Goal: Contribute content: Contribute content

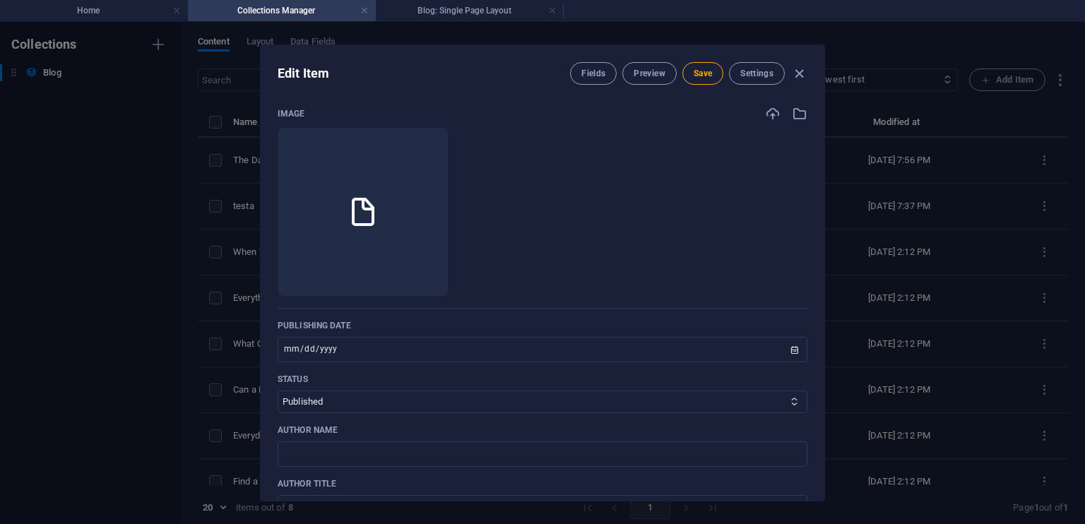
scroll to position [342, 0]
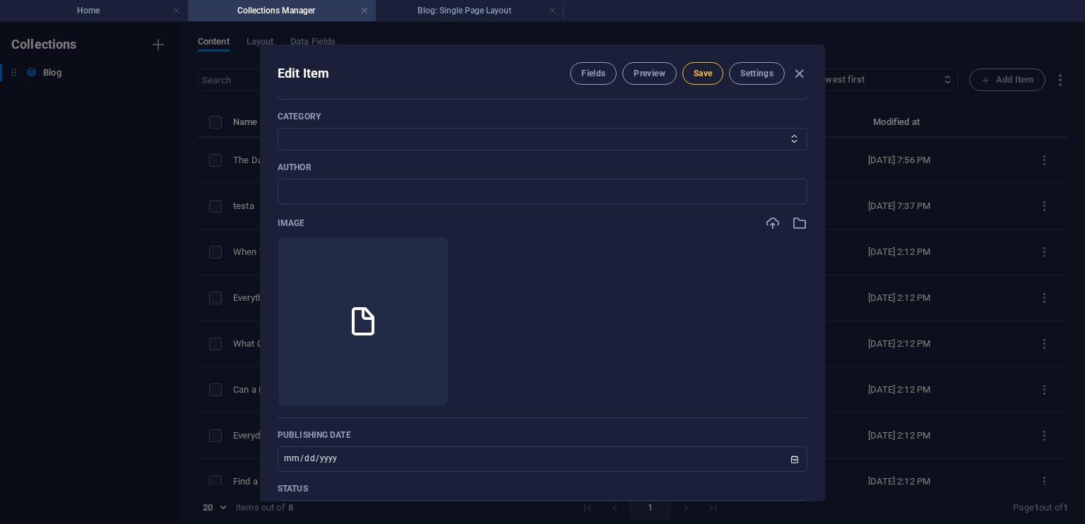
click at [708, 76] on span "Save" at bounding box center [702, 73] width 18 height 11
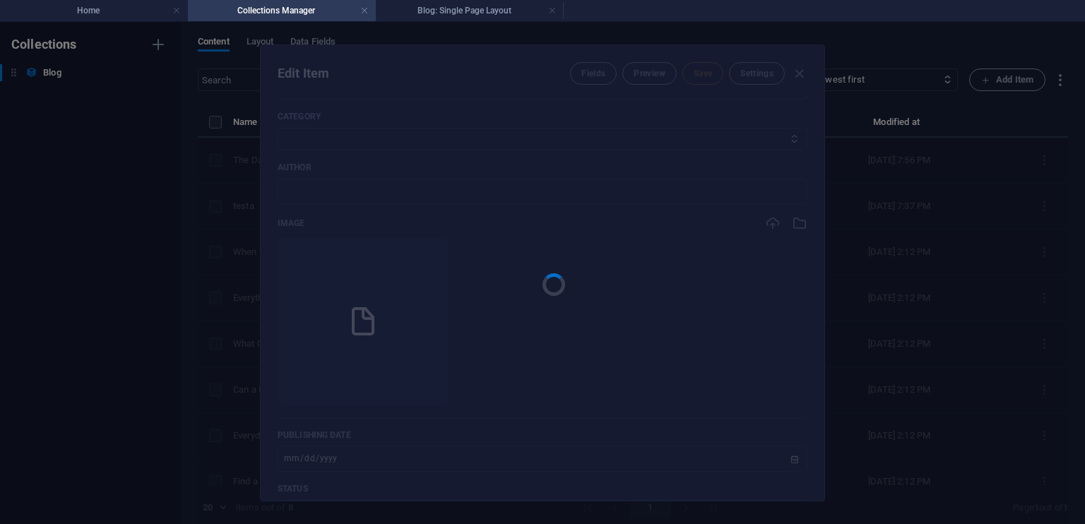
type input "the-day-i-realized-i-had-muted-myself-2"
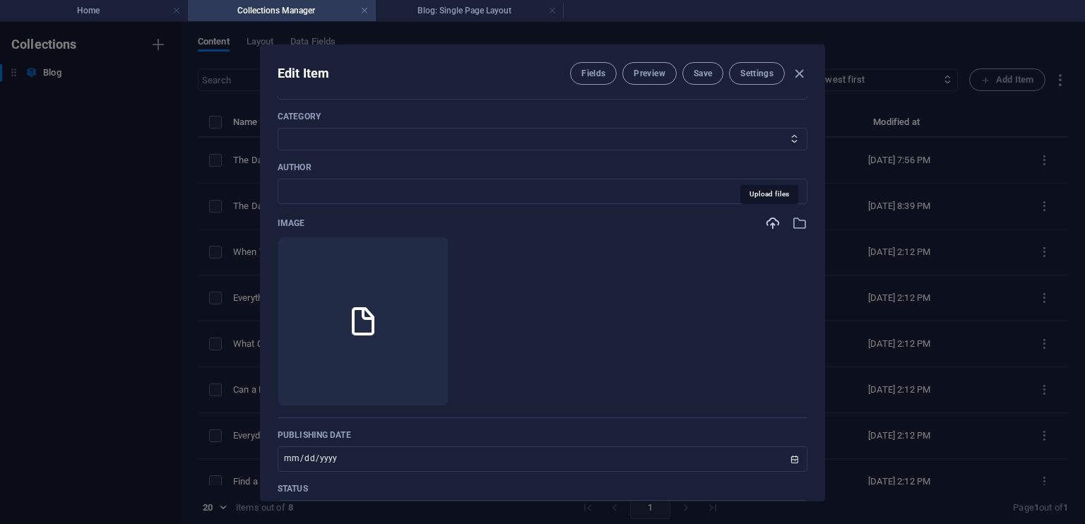
click at [769, 224] on icon "button" at bounding box center [773, 223] width 16 height 16
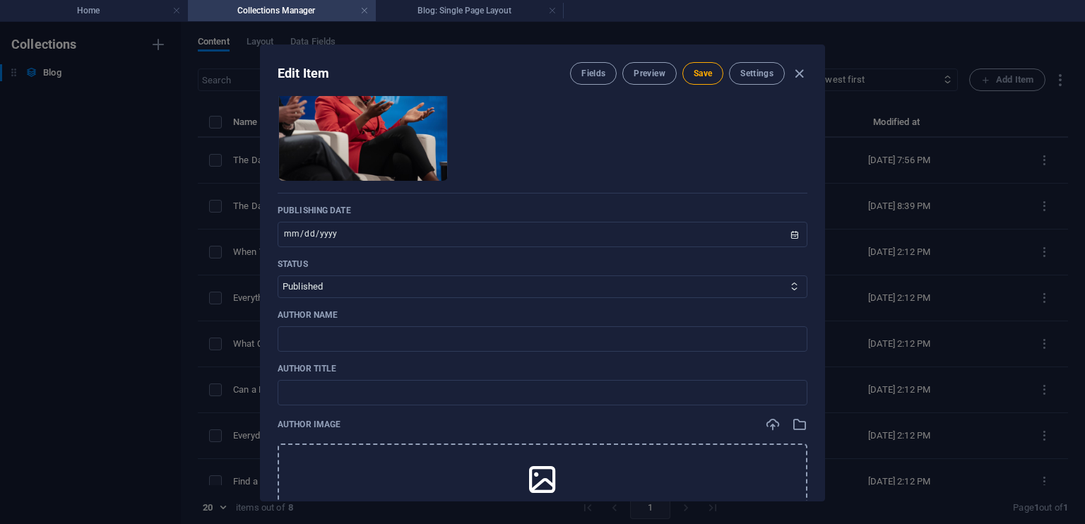
scroll to position [572, 0]
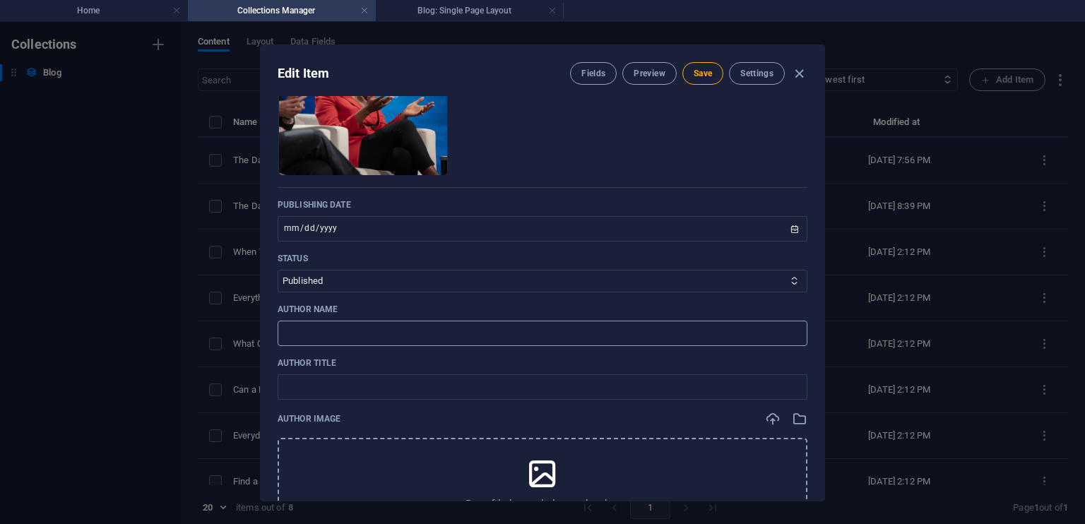
click at [424, 334] on input "text" at bounding box center [542, 333] width 530 height 25
type input "[PERSON_NAME]"
click at [404, 390] on input "text" at bounding box center [542, 386] width 530 height 25
type input "Life COACH"
drag, startPoint x: 818, startPoint y: 295, endPoint x: 820, endPoint y: 316, distance: 20.6
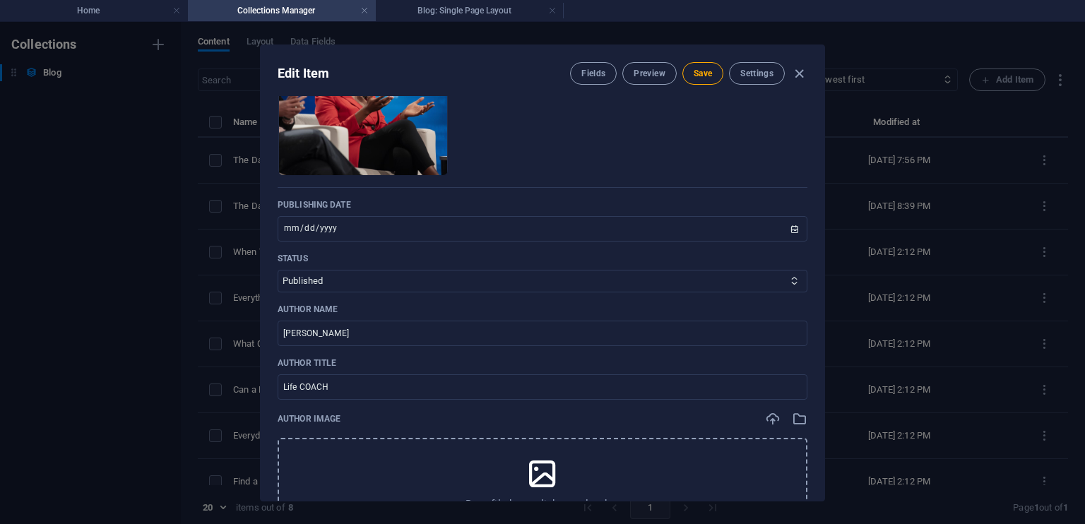
click at [820, 316] on div "Name The Day I Realized I Had Muted Myself 2 ​ Featured Slide1 Slide2 Slide3 Sl…" at bounding box center [542, 298] width 563 height 405
click at [539, 465] on icon at bounding box center [542, 473] width 35 height 35
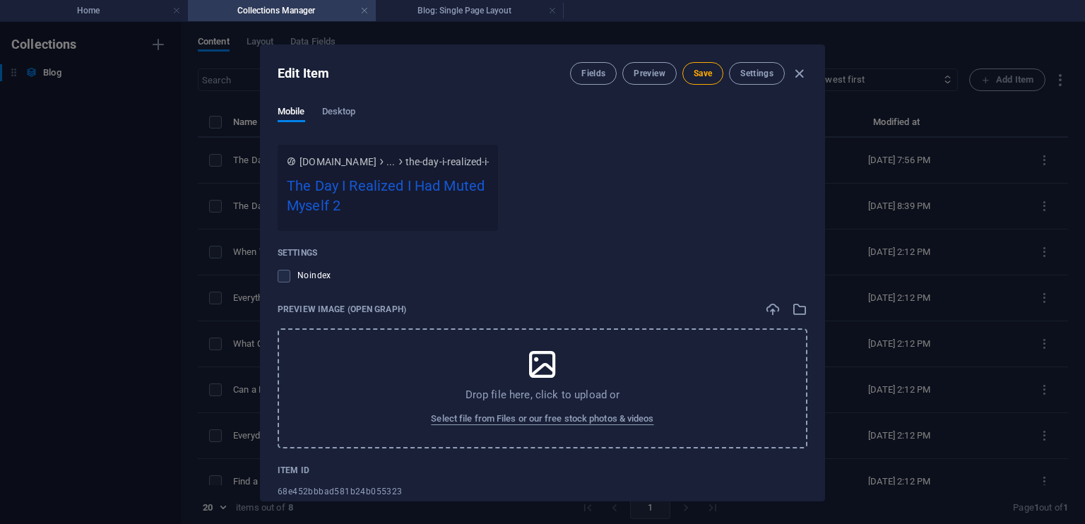
scroll to position [1566, 0]
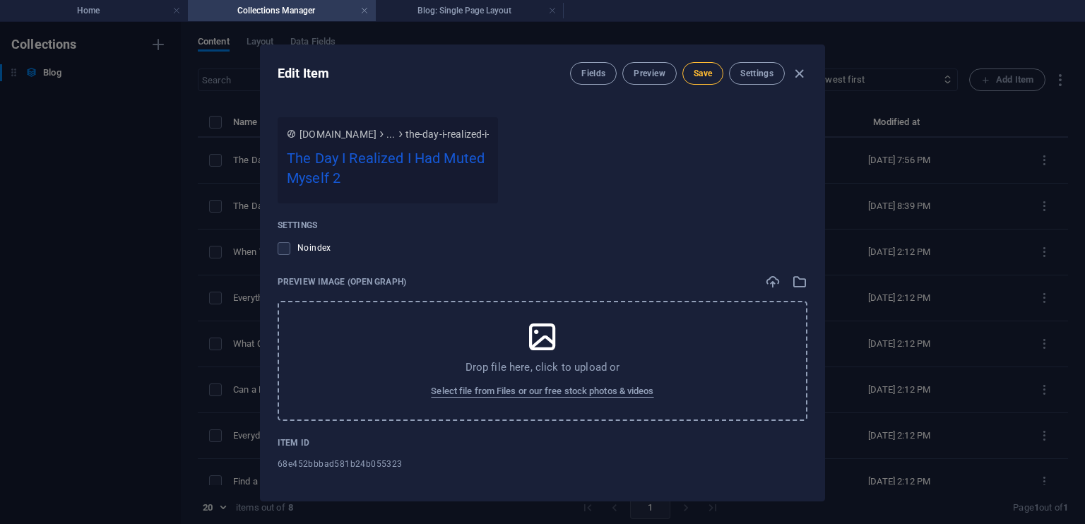
click at [697, 75] on span "Save" at bounding box center [702, 73] width 18 height 11
drag, startPoint x: 822, startPoint y: 431, endPoint x: 814, endPoint y: 382, distance: 49.3
click at [814, 382] on div "Name The Day I Realized I Had Muted Myself 2 ​ Featured Slide1 Slide2 Slide3 Sl…" at bounding box center [542, 298] width 563 height 405
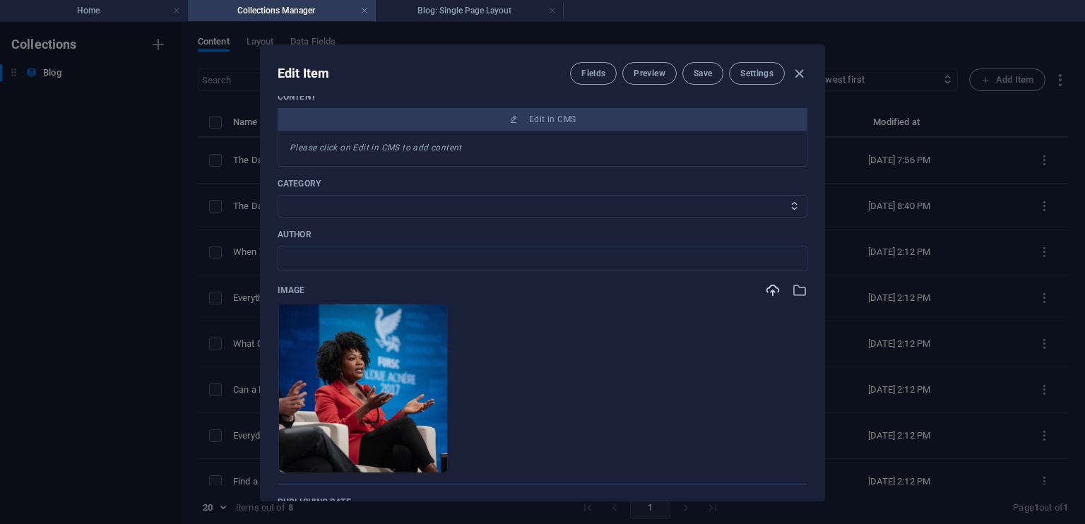
scroll to position [234, 0]
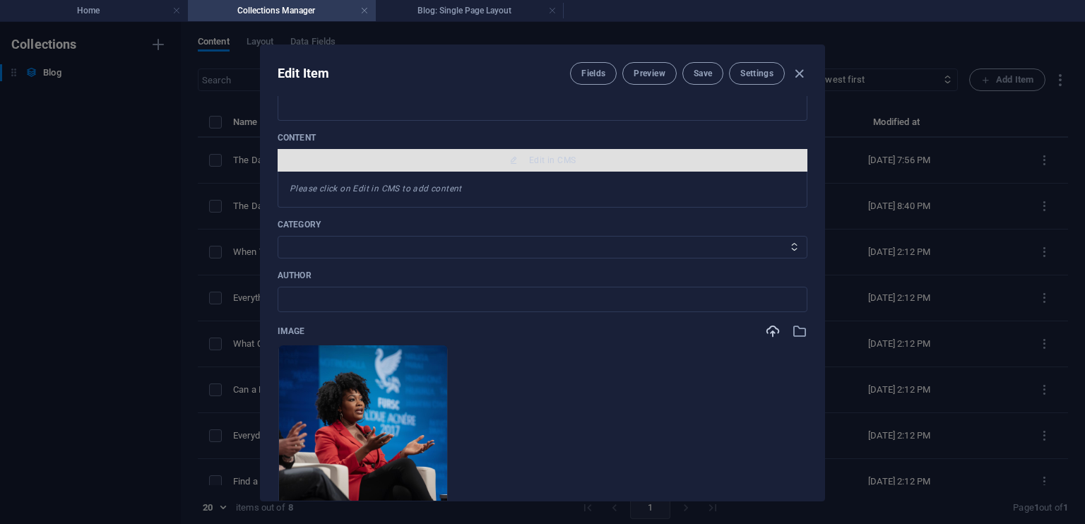
click at [539, 156] on span "Edit in CMS" at bounding box center [552, 160] width 47 height 11
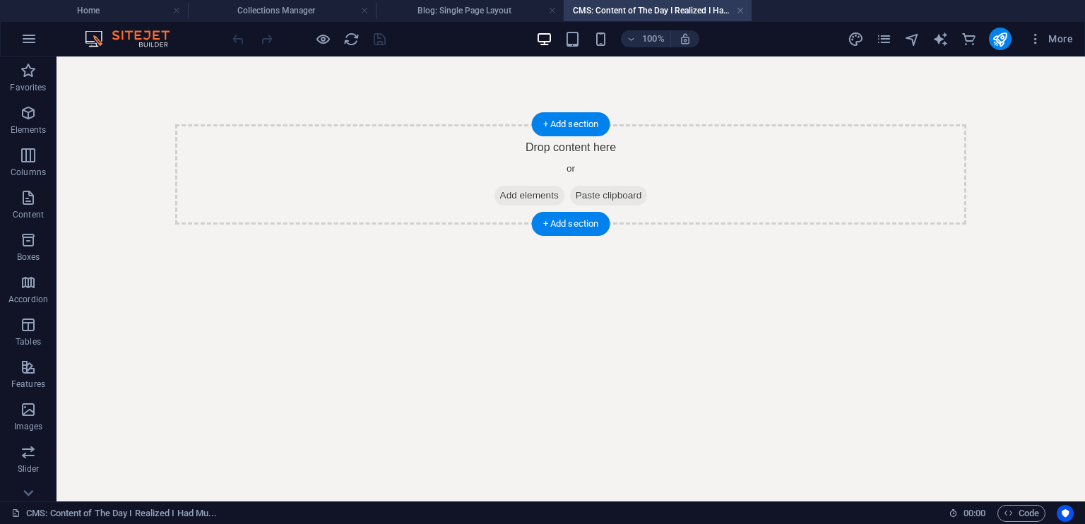
scroll to position [0, 0]
click at [525, 196] on span "Add elements" at bounding box center [529, 196] width 70 height 20
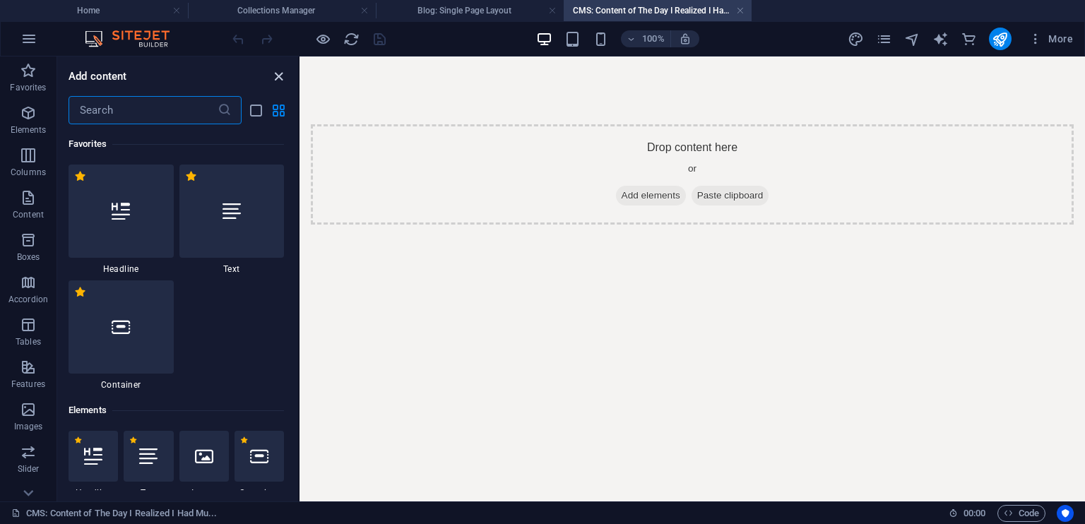
click at [280, 77] on icon "close panel" at bounding box center [278, 76] width 16 height 16
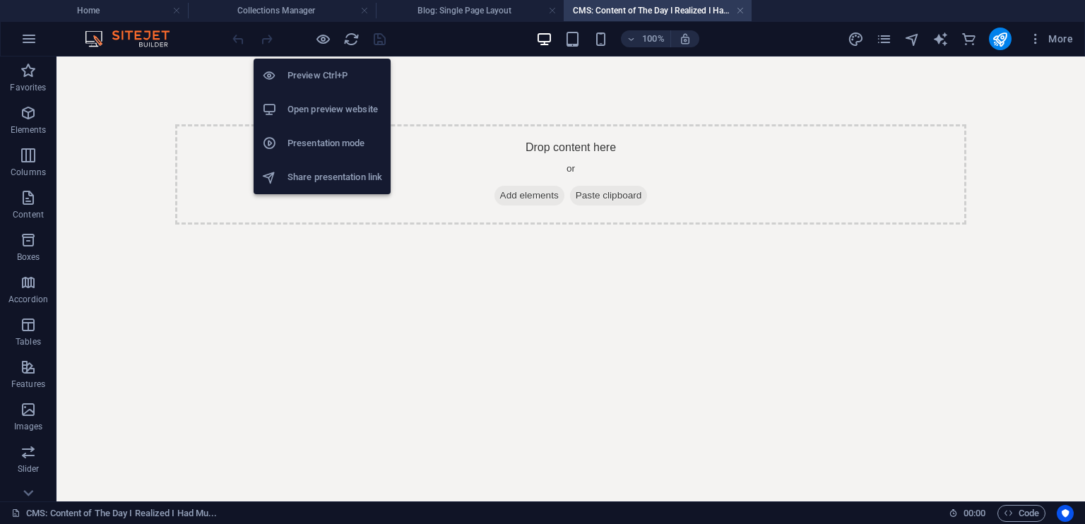
click at [336, 104] on h6 "Open preview website" at bounding box center [334, 109] width 95 height 17
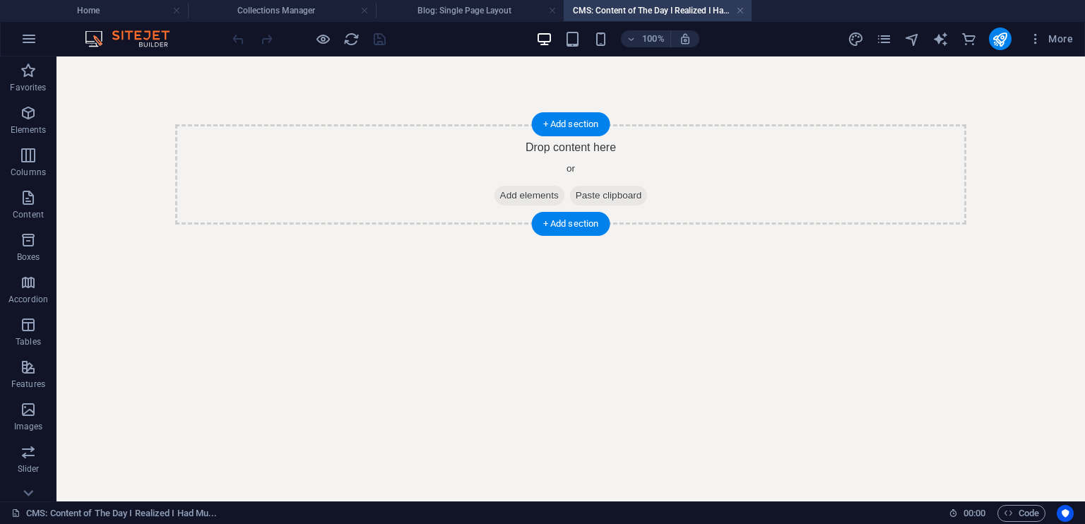
click at [634, 198] on span "Paste clipboard" at bounding box center [609, 196] width 78 height 20
click at [604, 193] on span "Paste clipboard" at bounding box center [609, 196] width 78 height 20
click at [575, 196] on icon at bounding box center [575, 196] width 0 height 0
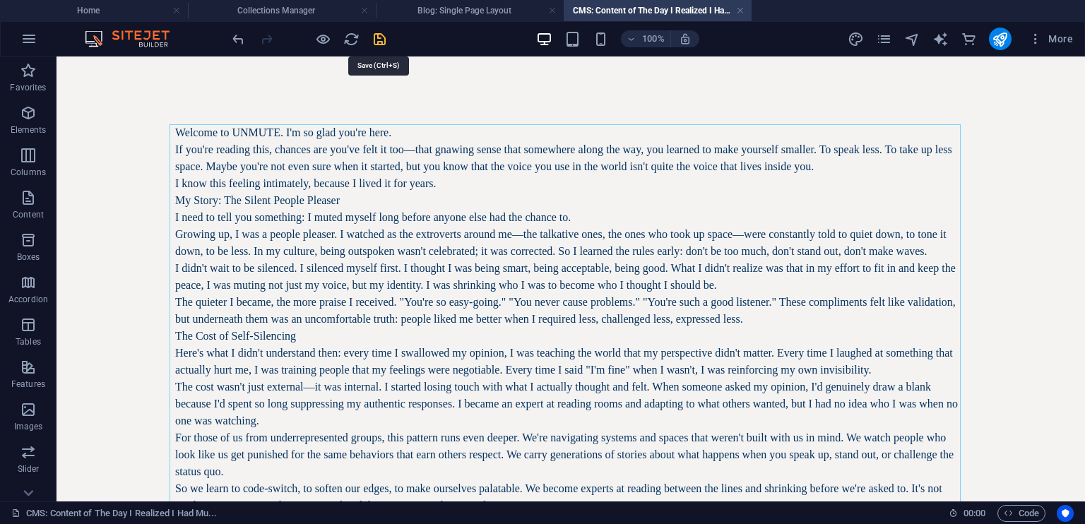
click at [381, 40] on icon "save" at bounding box center [379, 39] width 16 height 16
click at [475, 11] on h4 "Blog: Single Page Layout" at bounding box center [470, 11] width 188 height 16
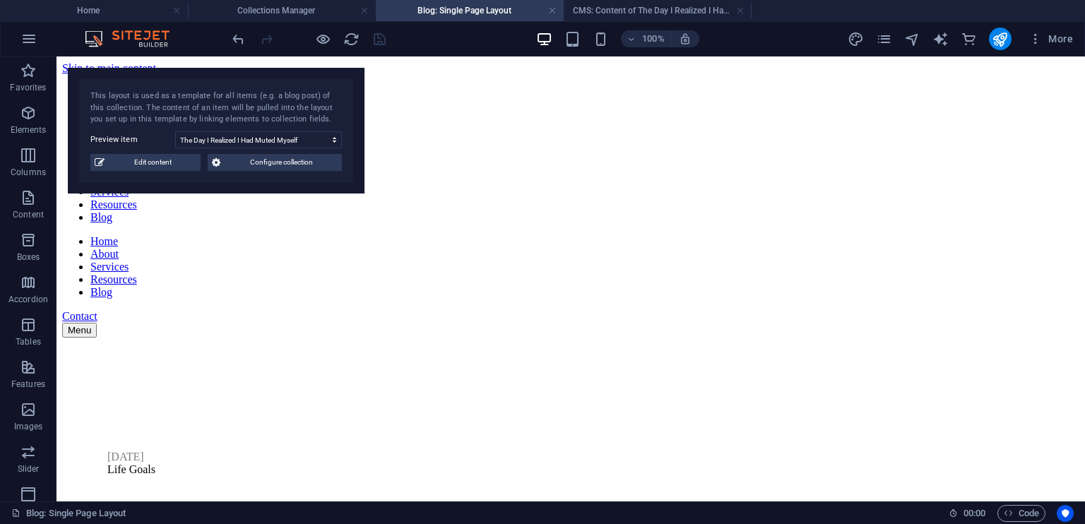
scroll to position [1739, 0]
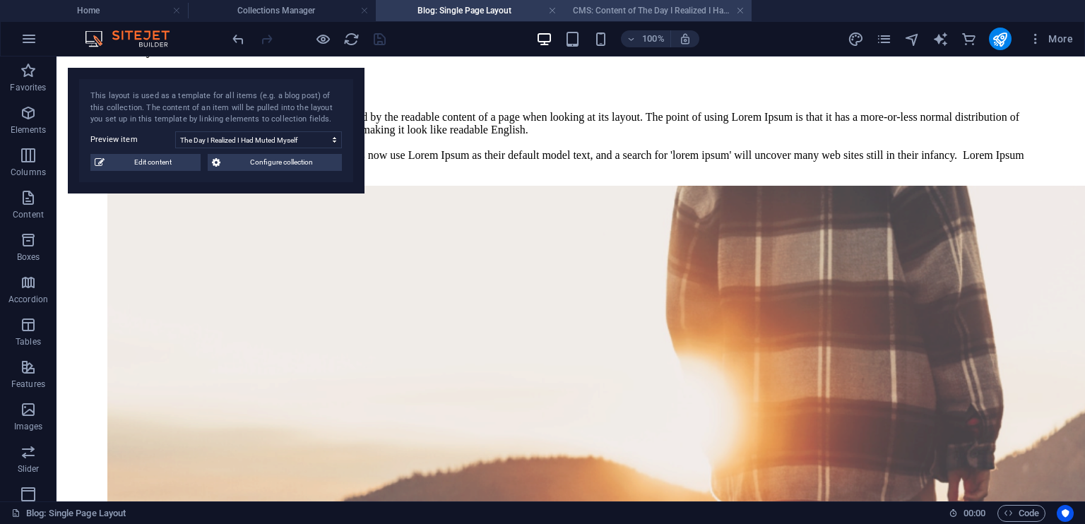
click at [638, 8] on h4 "CMS: Content of The Day I Realized I Had Mu..." at bounding box center [657, 11] width 188 height 16
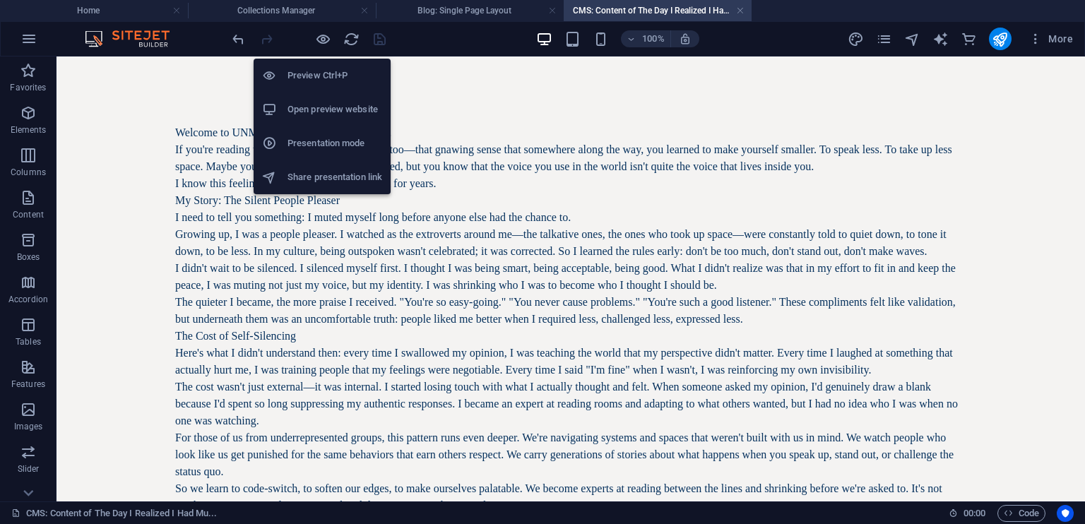
click at [330, 112] on h6 "Open preview website" at bounding box center [334, 109] width 95 height 17
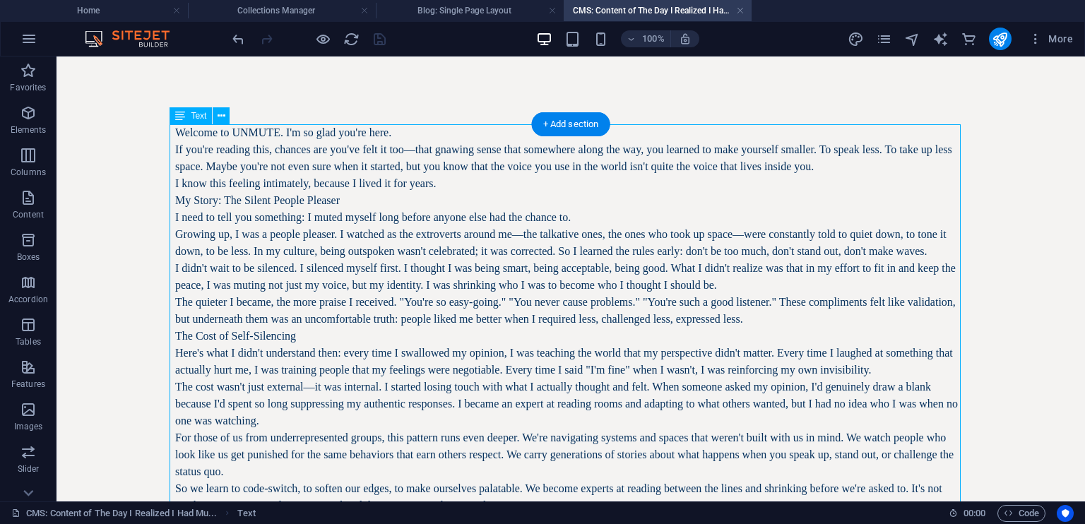
drag, startPoint x: 436, startPoint y: 189, endPoint x: 412, endPoint y: 178, distance: 25.6
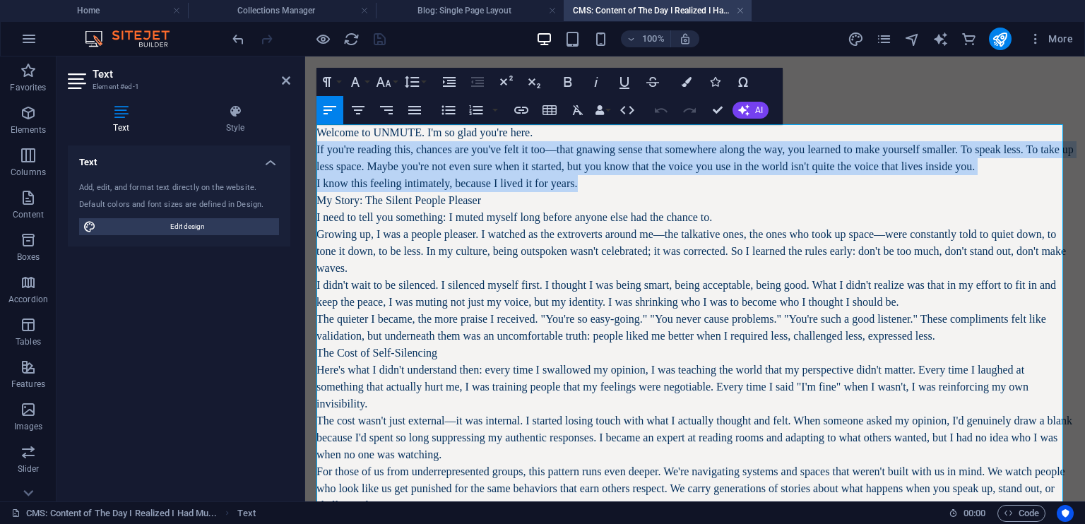
drag, startPoint x: 576, startPoint y: 186, endPoint x: 316, endPoint y: 153, distance: 261.9
copy div "If you're reading this, chances are you've felt it too—that gnawing sense that …"
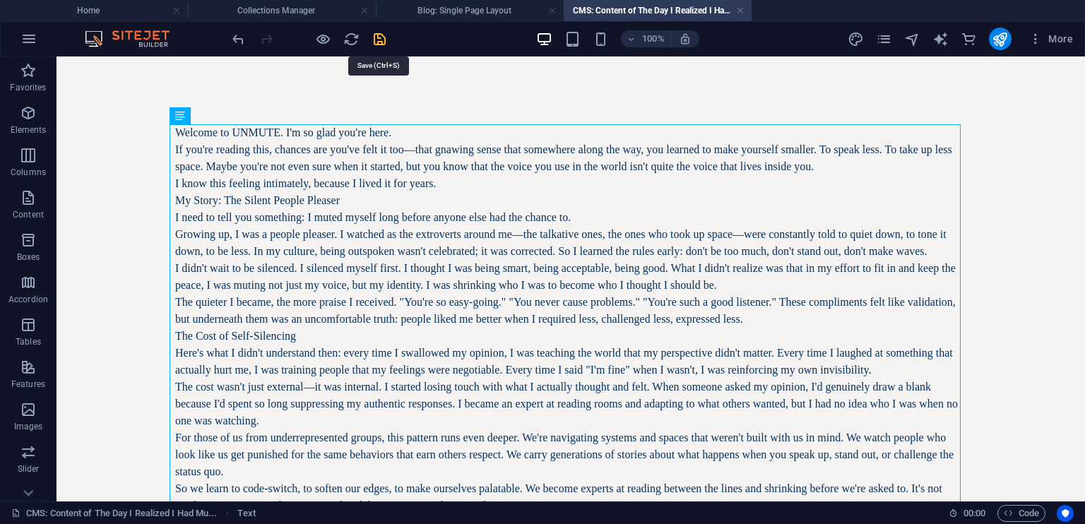
click at [379, 38] on icon "save" at bounding box center [379, 39] width 16 height 16
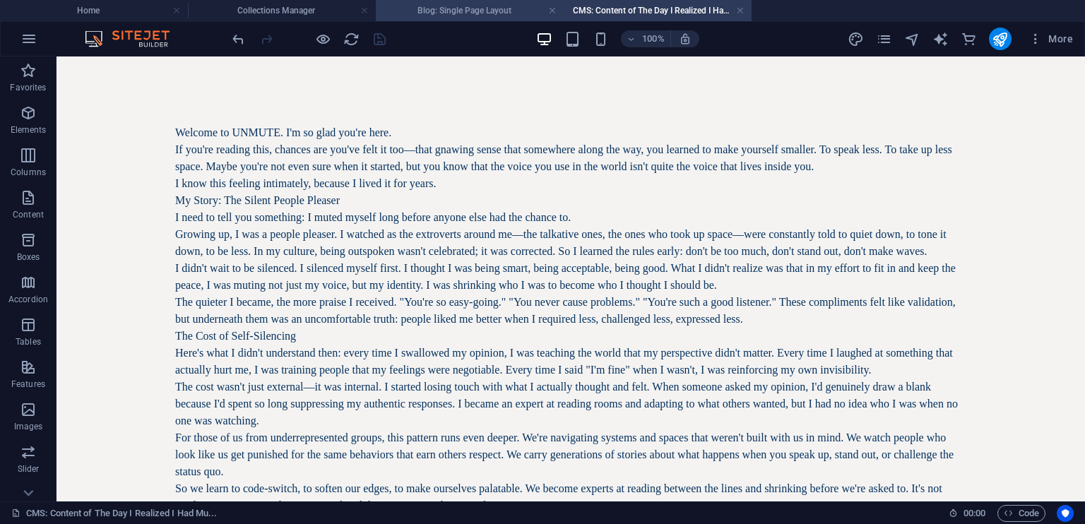
click at [446, 9] on h4 "Blog: Single Page Layout" at bounding box center [470, 11] width 188 height 16
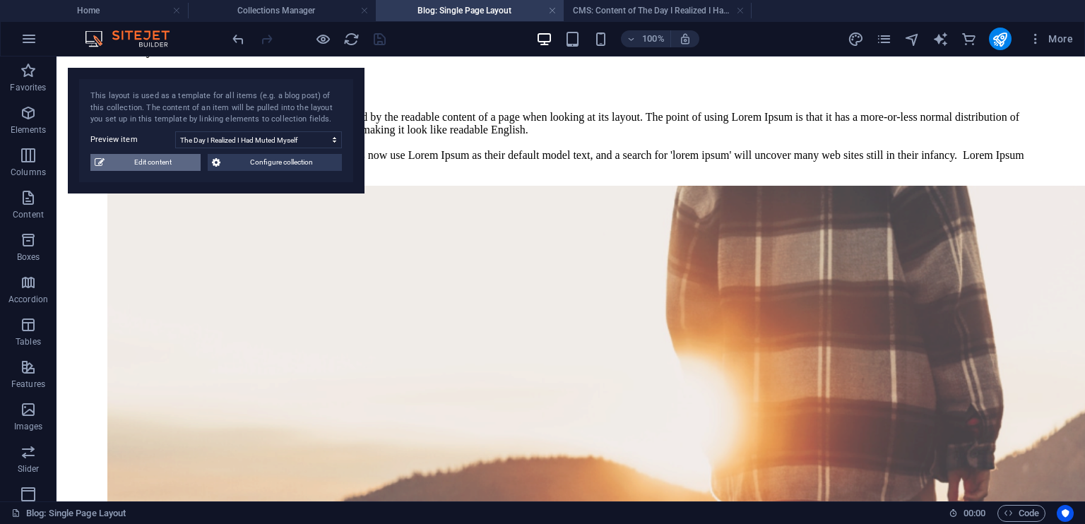
click at [166, 164] on span "Edit content" at bounding box center [153, 162] width 88 height 17
type input "The Day I Realized I Had Muted Myself"
select select
type input "the-day-i-realized-i-had-muted-myself"
select select "Life Goals"
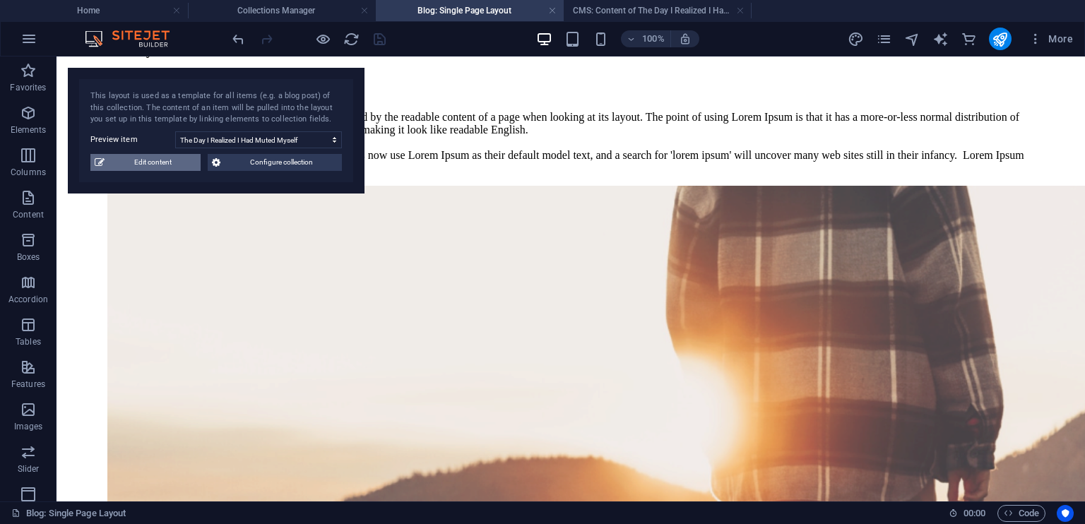
type input "[PERSON_NAME]"
type input "[DATE]"
type input "the-day-i-realized-i-had-muted-myself"
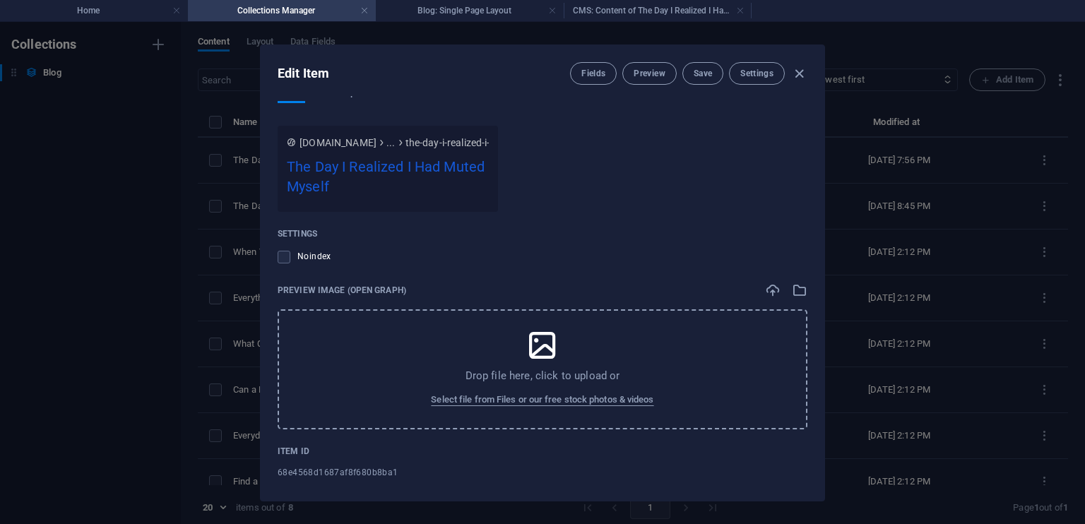
scroll to position [1650, 0]
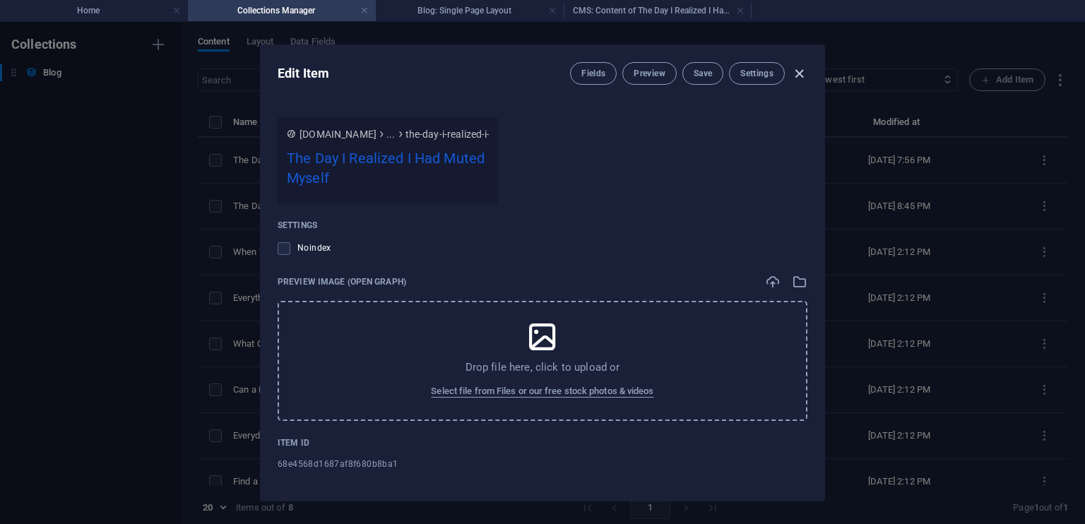
click at [802, 74] on icon "button" at bounding box center [799, 74] width 16 height 16
type input "[DATE]"
type input "the-day-i-realized-i-had-muted-myself"
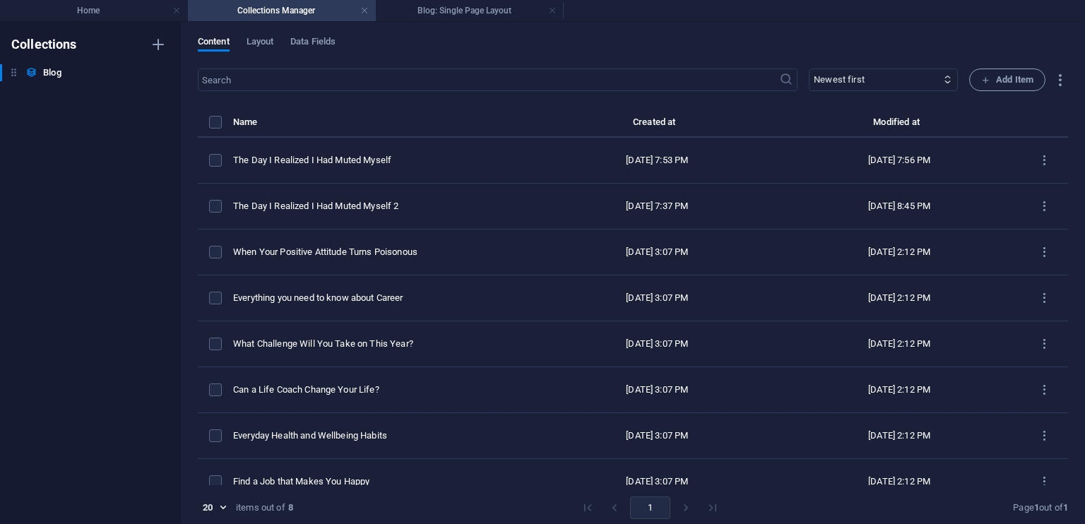
scroll to position [1401, 0]
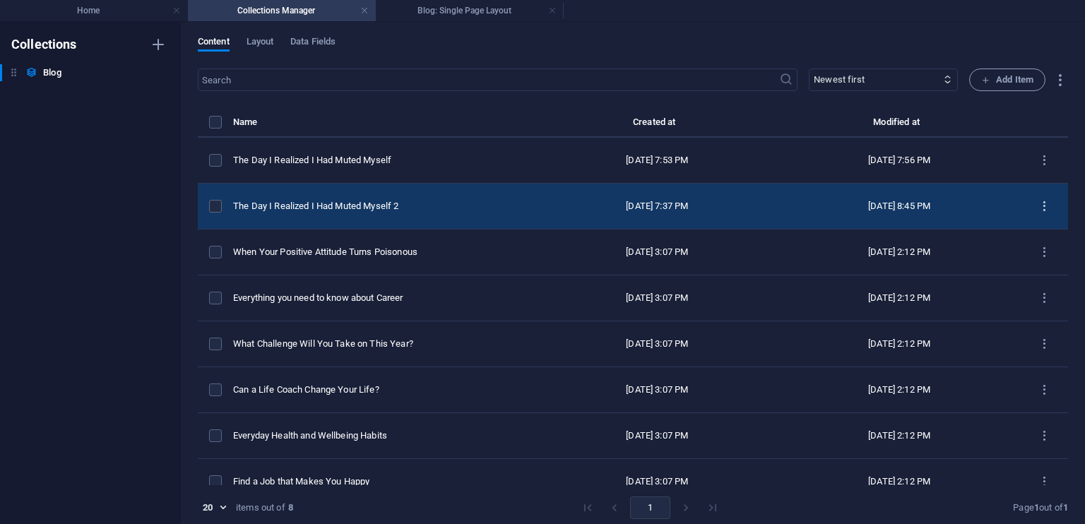
click at [1037, 205] on icon "items list" at bounding box center [1043, 206] width 13 height 13
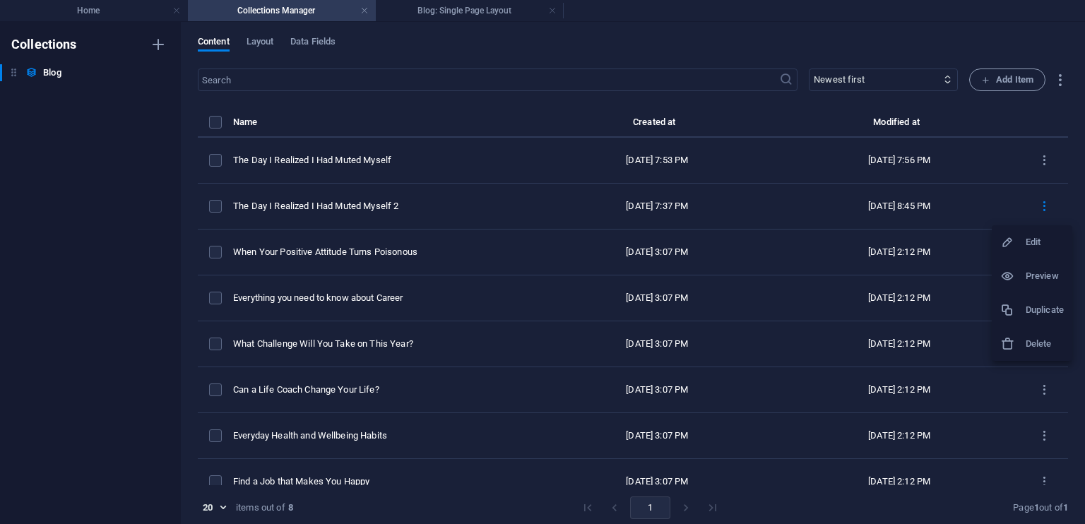
click at [1035, 246] on h6 "Edit" at bounding box center [1044, 242] width 38 height 17
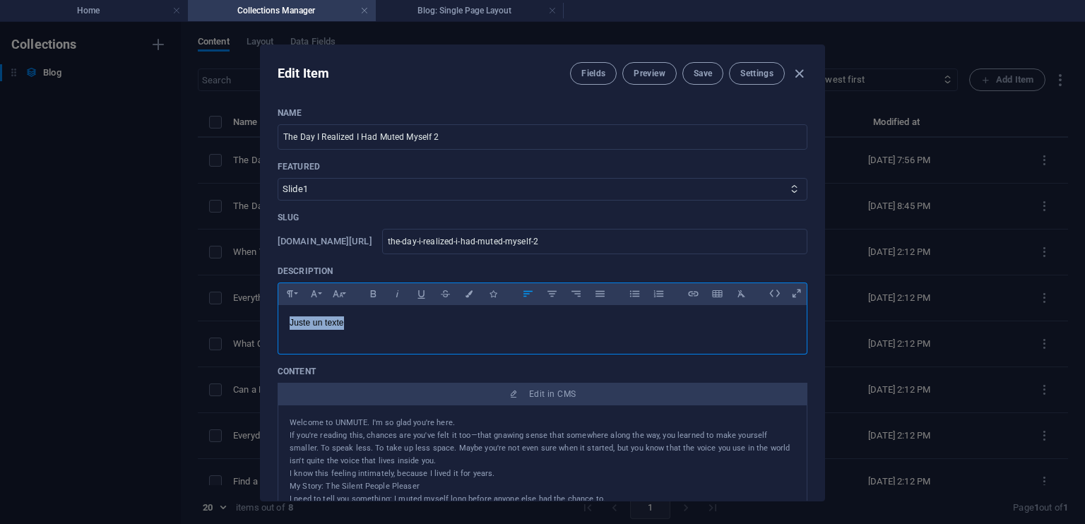
drag, startPoint x: 355, startPoint y: 316, endPoint x: 268, endPoint y: 333, distance: 89.0
click at [268, 333] on div "Name The Day I Realized I Had Muted Myself 2 ​ Featured Slide1 Slide2 Slide3 Sl…" at bounding box center [542, 298] width 563 height 405
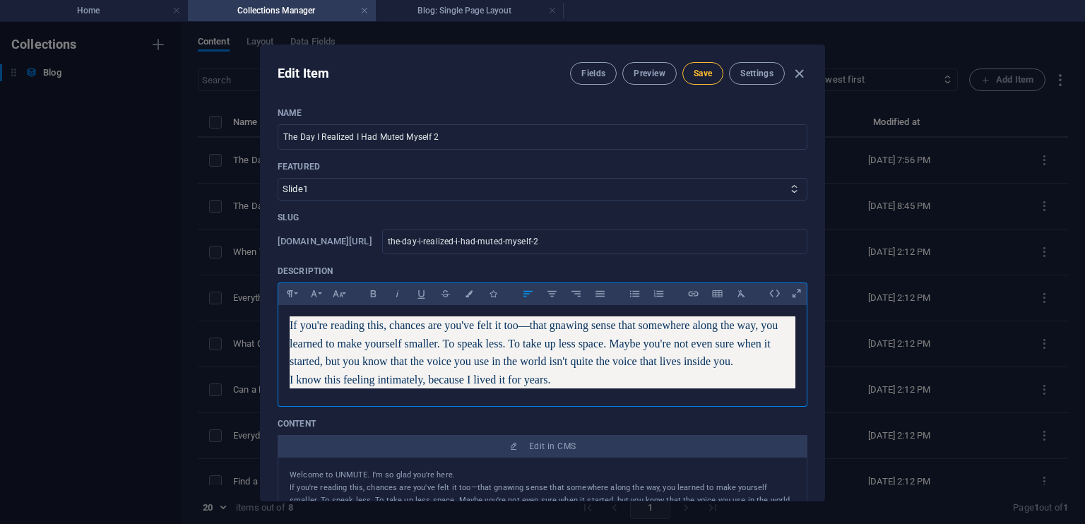
click at [698, 70] on span "Save" at bounding box center [702, 73] width 18 height 11
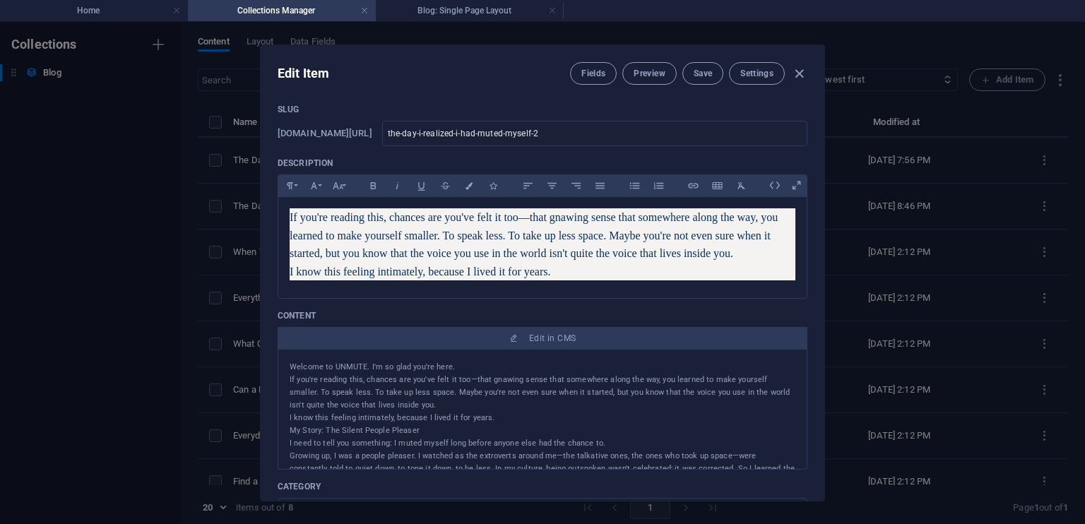
scroll to position [97, 0]
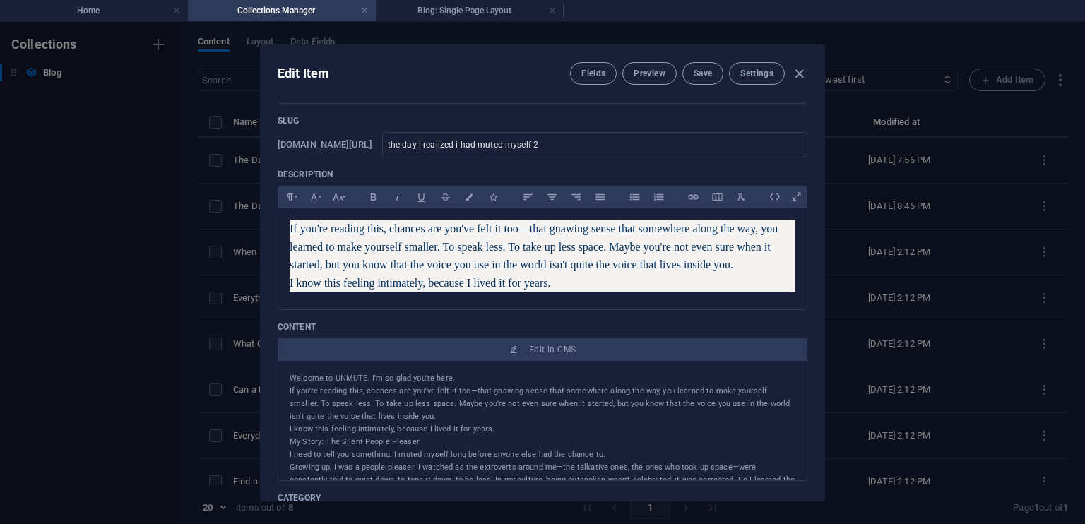
click at [813, 186] on div "Name The Day I Realized I Had Muted Myself 2 ​ Featured Slide1 Slide2 Slide3 Sl…" at bounding box center [542, 298] width 563 height 405
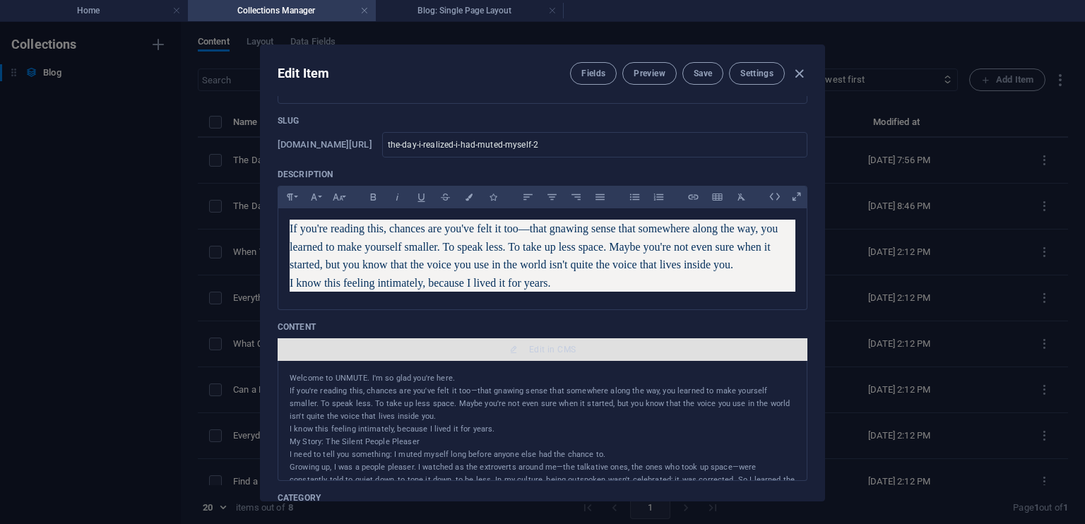
click at [560, 347] on span "Edit in CMS" at bounding box center [552, 349] width 47 height 11
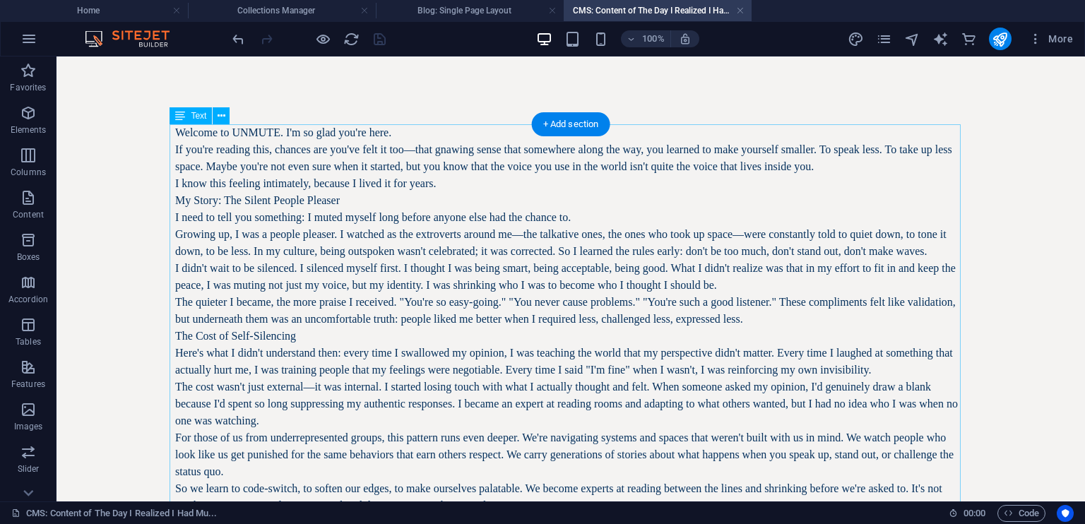
scroll to position [0, 0]
click at [27, 201] on icon "button" at bounding box center [28, 197] width 17 height 17
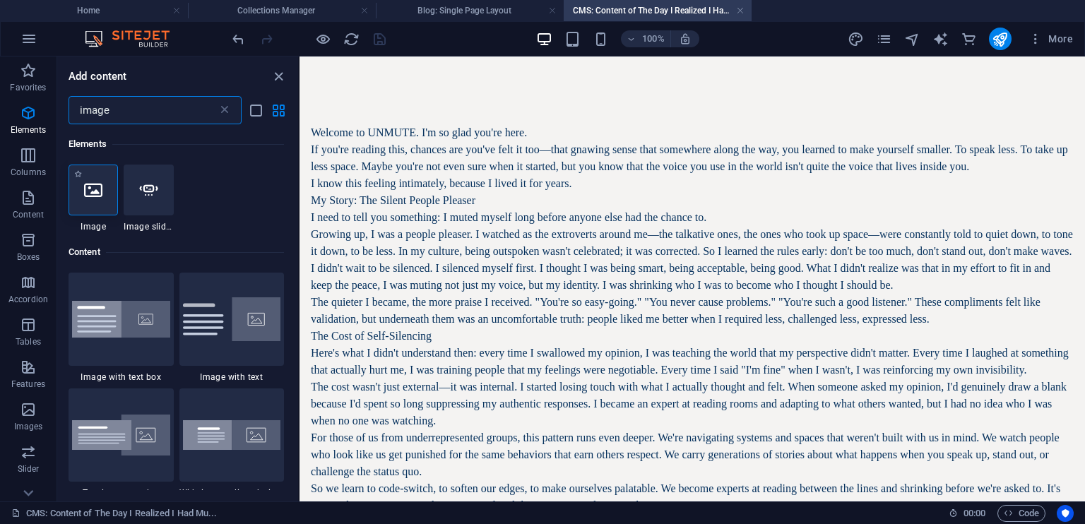
type input "image"
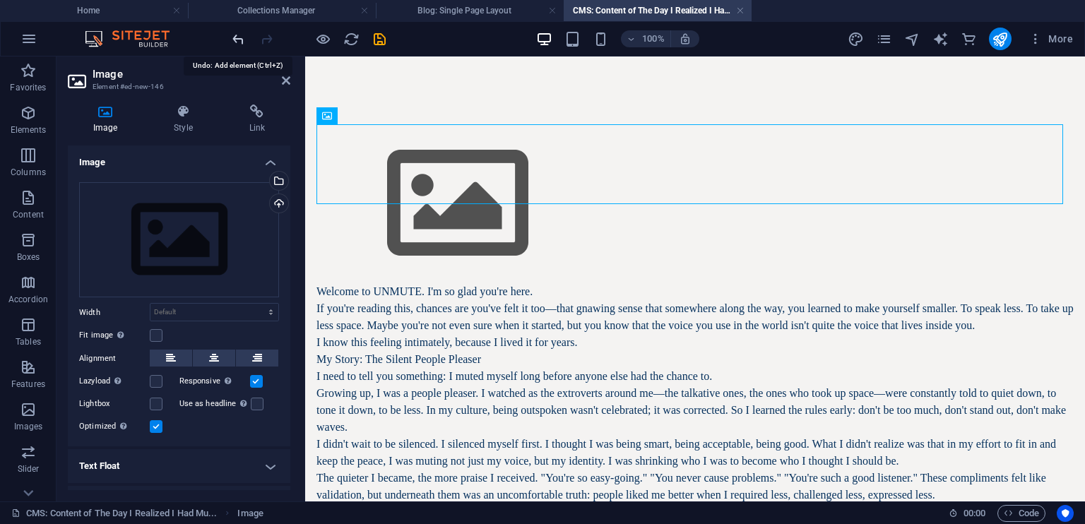
click at [239, 40] on icon "undo" at bounding box center [238, 39] width 16 height 16
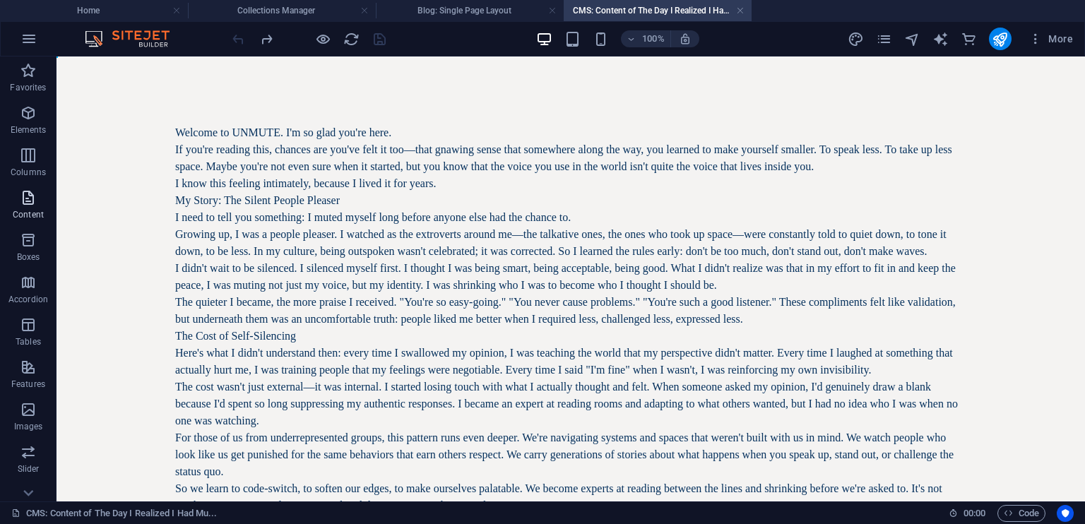
click at [30, 199] on icon "button" at bounding box center [28, 197] width 17 height 17
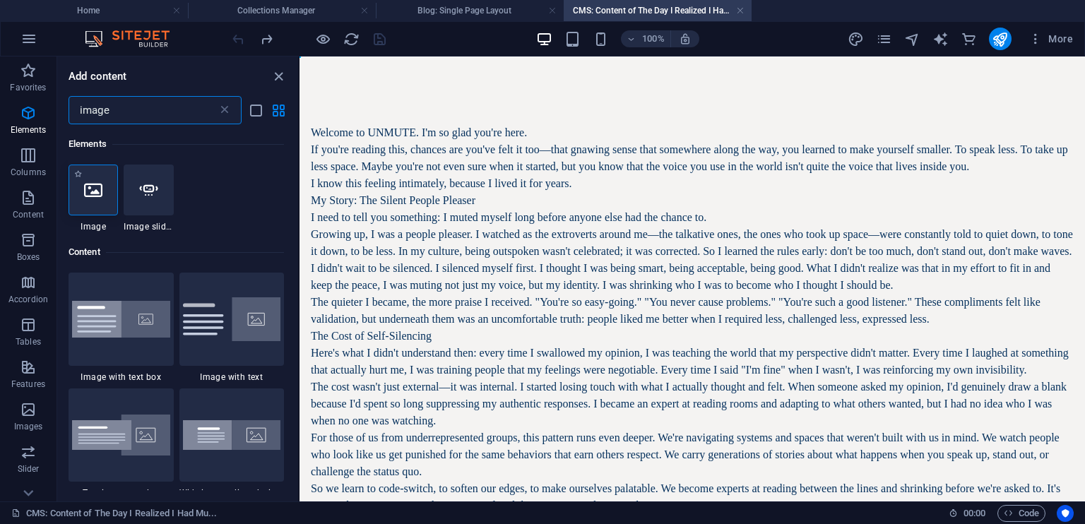
type input "image"
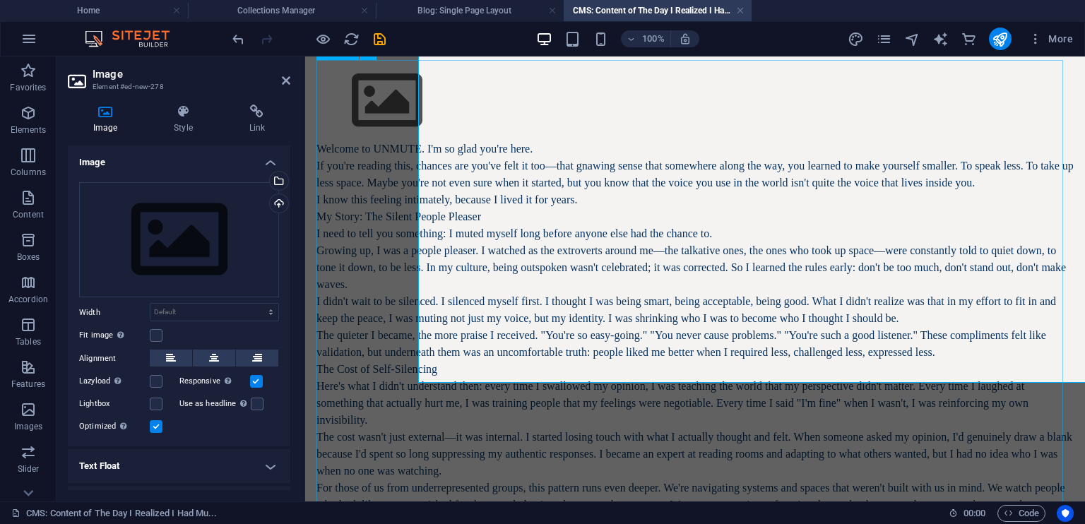
scroll to position [143, 0]
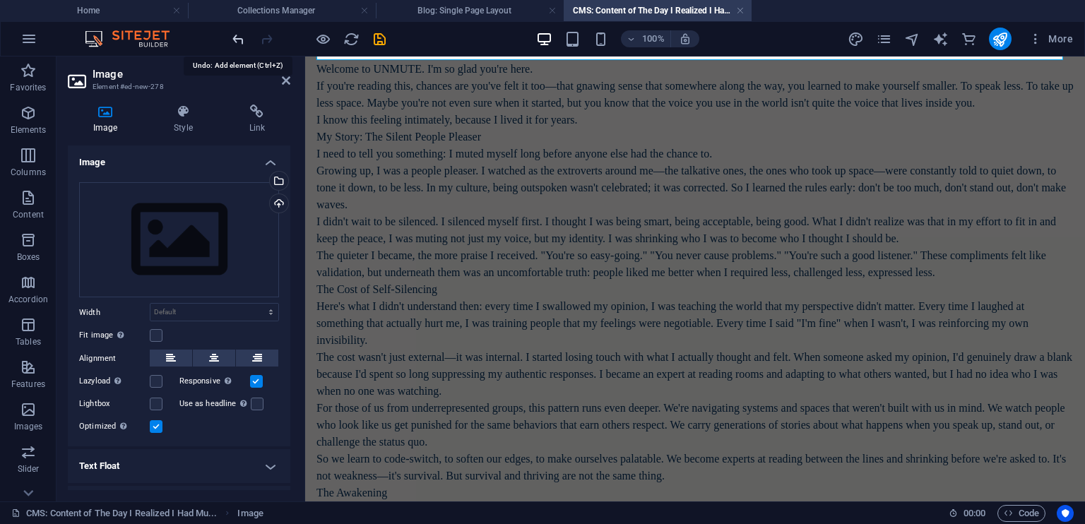
click at [239, 37] on icon "undo" at bounding box center [238, 39] width 16 height 16
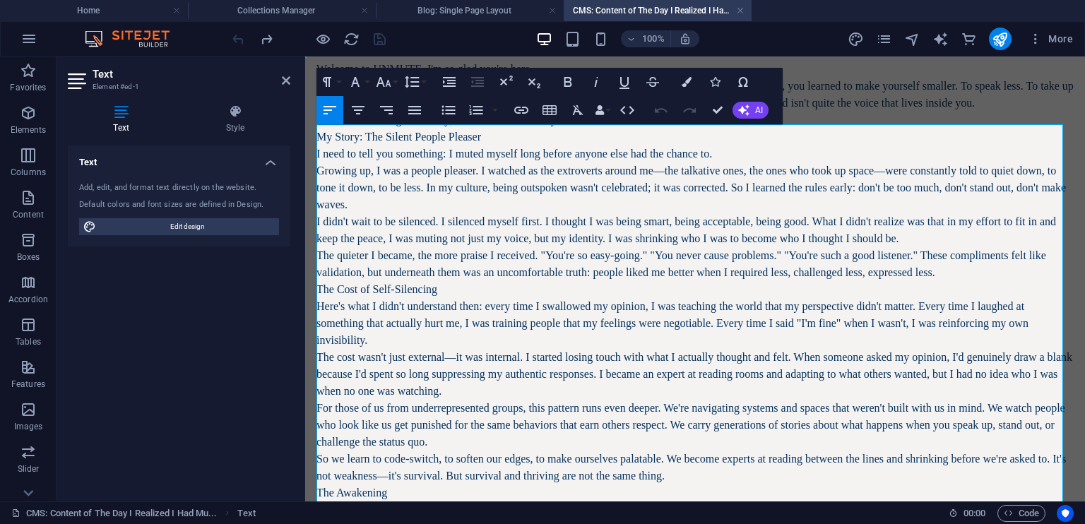
scroll to position [0, 0]
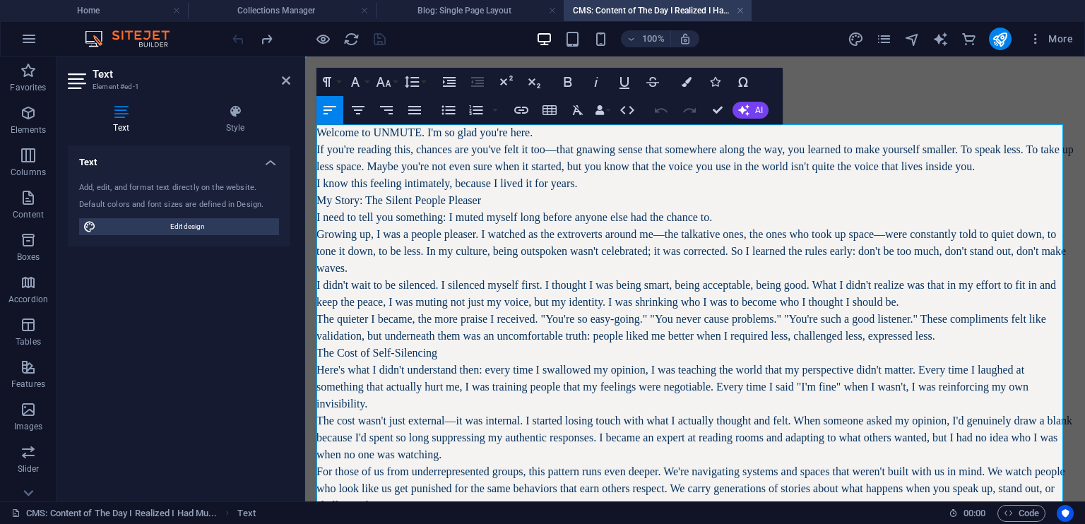
click at [384, 273] on p "Growing up, I was a people pleaser. I watched as the extroverts around me—the t…" at bounding box center [694, 251] width 757 height 51
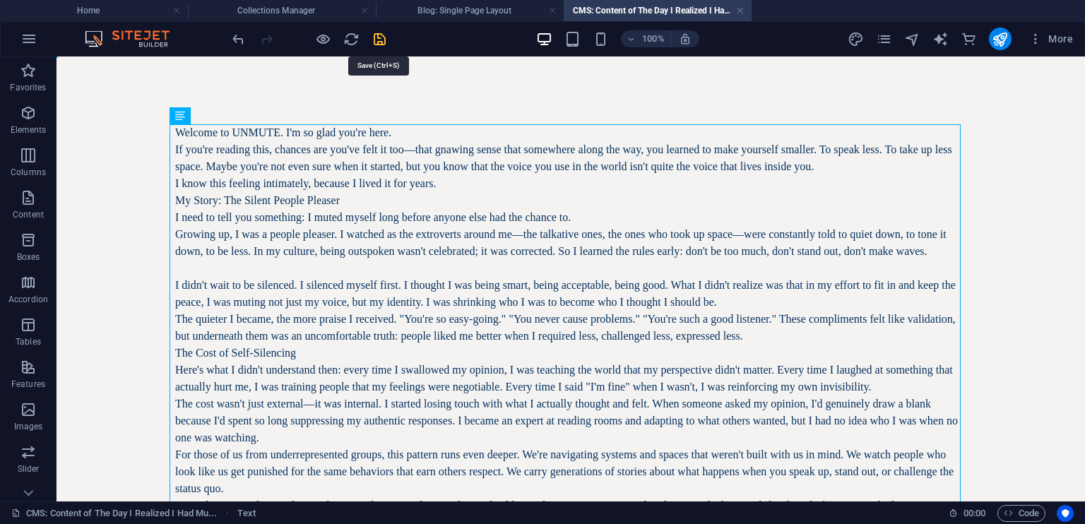
click at [376, 42] on icon "save" at bounding box center [379, 39] width 16 height 16
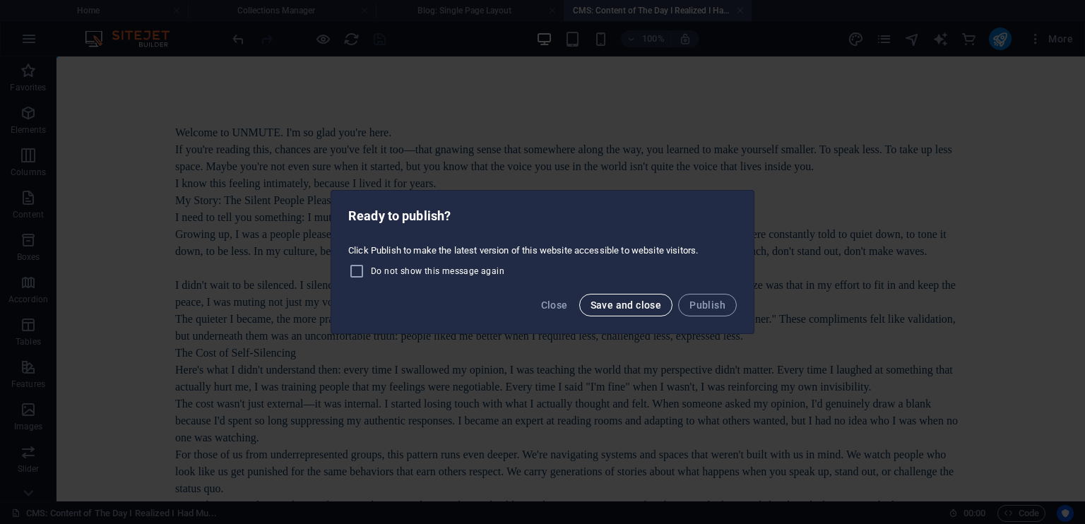
click at [617, 307] on span "Save and close" at bounding box center [625, 304] width 71 height 11
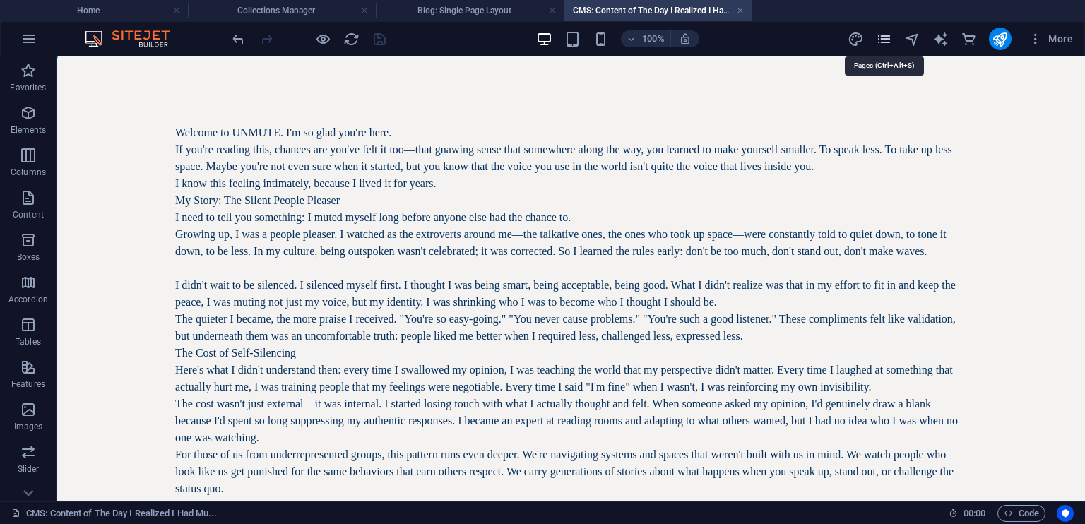
click at [885, 40] on icon "pages" at bounding box center [884, 39] width 16 height 16
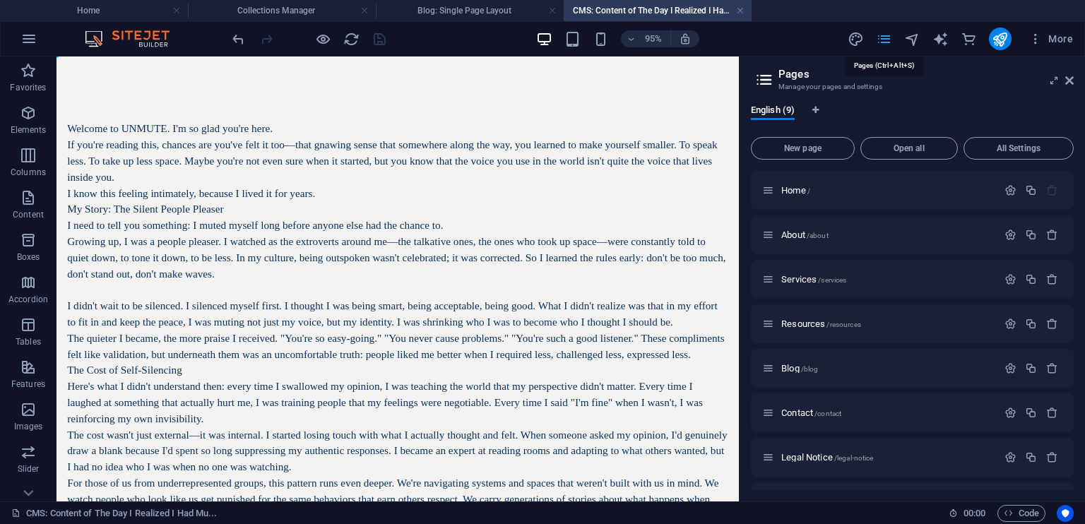
click at [885, 40] on icon "pages" at bounding box center [884, 39] width 16 height 16
click at [1072, 77] on icon at bounding box center [1069, 80] width 8 height 11
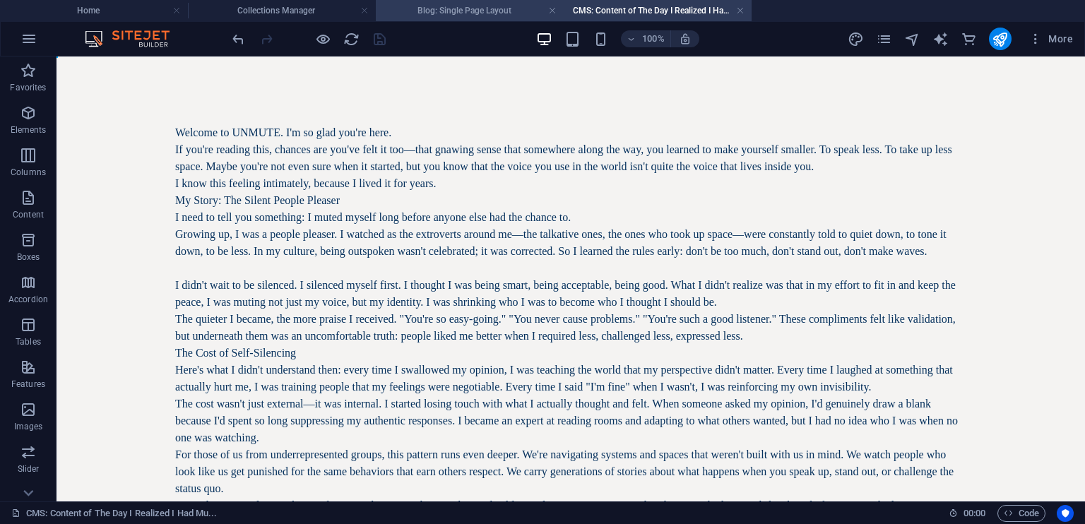
click at [483, 14] on h4 "Blog: Single Page Layout" at bounding box center [470, 11] width 188 height 16
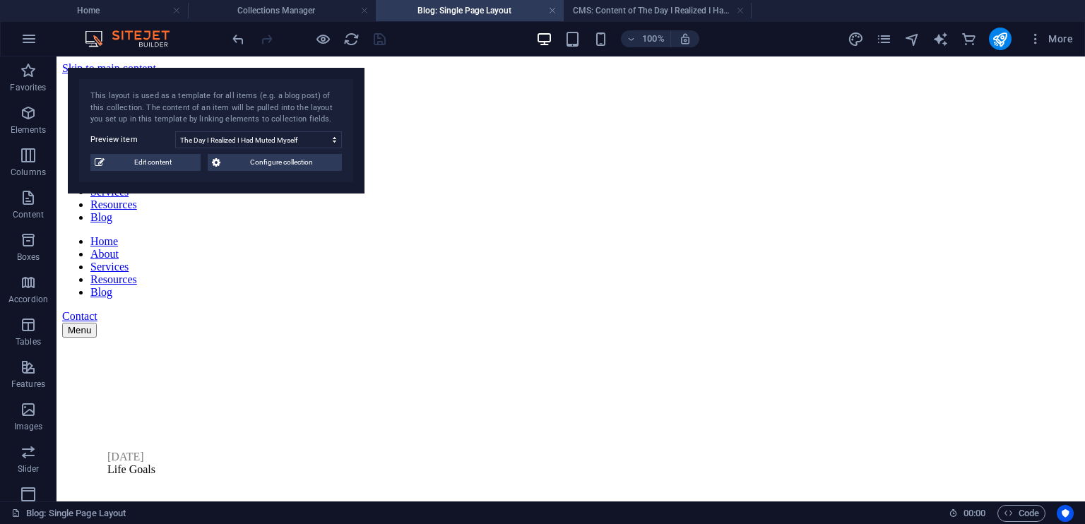
scroll to position [1739, 0]
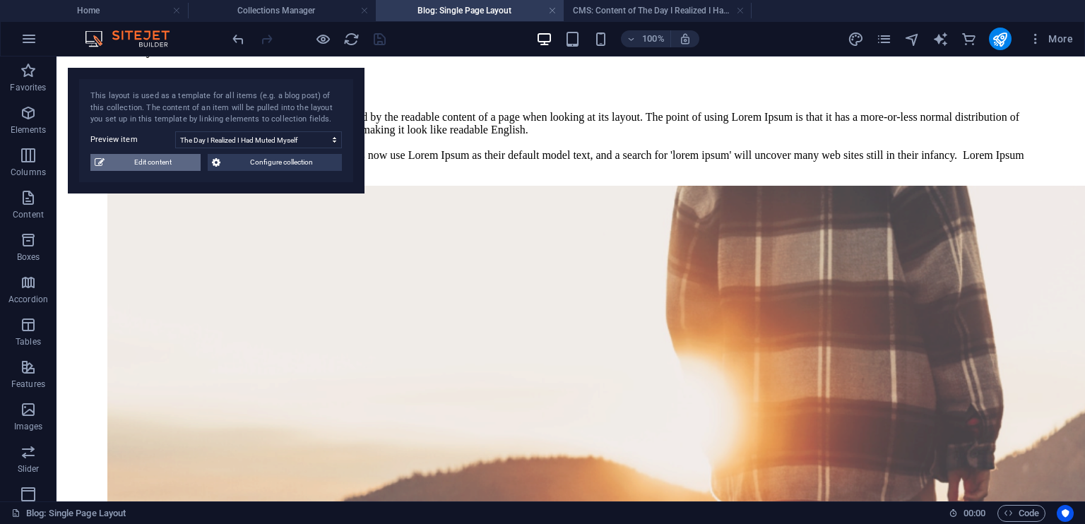
click at [168, 166] on span "Edit content" at bounding box center [153, 162] width 88 height 17
type input "The Day I Realized I Had Muted Myself"
select select
type input "the-day-i-realized-i-had-muted-myself"
select select "Life Goals"
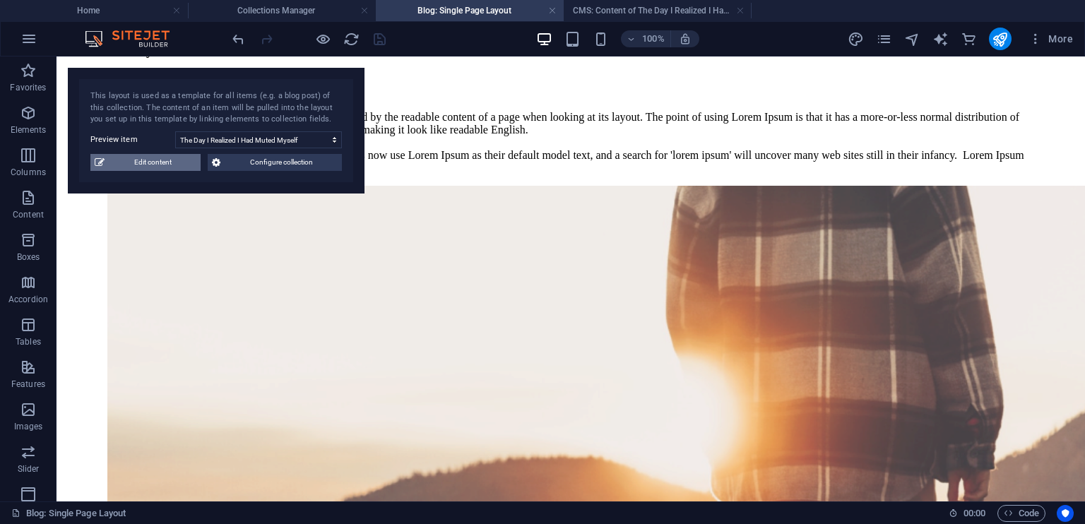
type input "[PERSON_NAME]"
type input "[DATE]"
type input "the-day-i-realized-i-had-muted-myself"
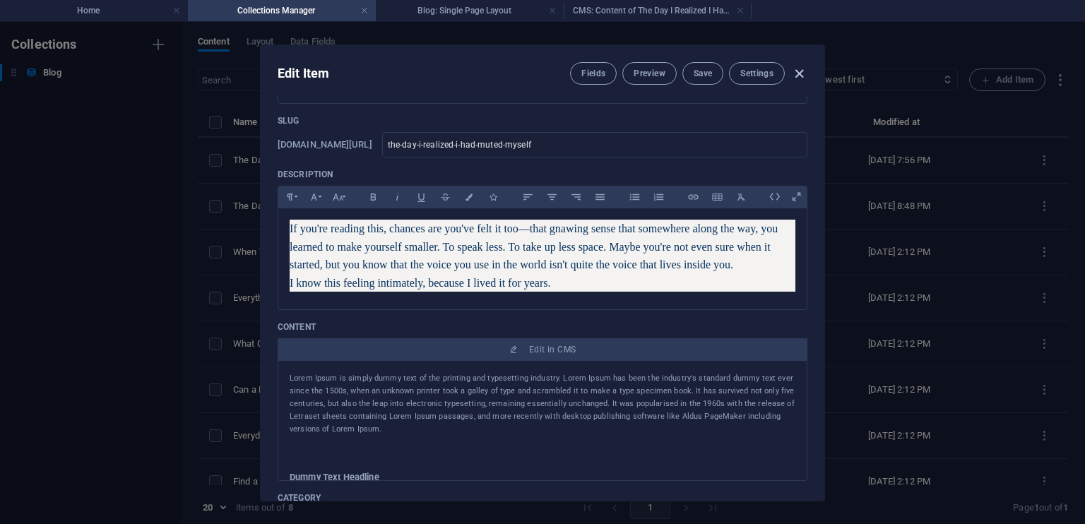
click at [799, 69] on icon "button" at bounding box center [799, 74] width 16 height 16
type input "[DATE]"
type input "the-day-i-realized-i-had-muted-myself"
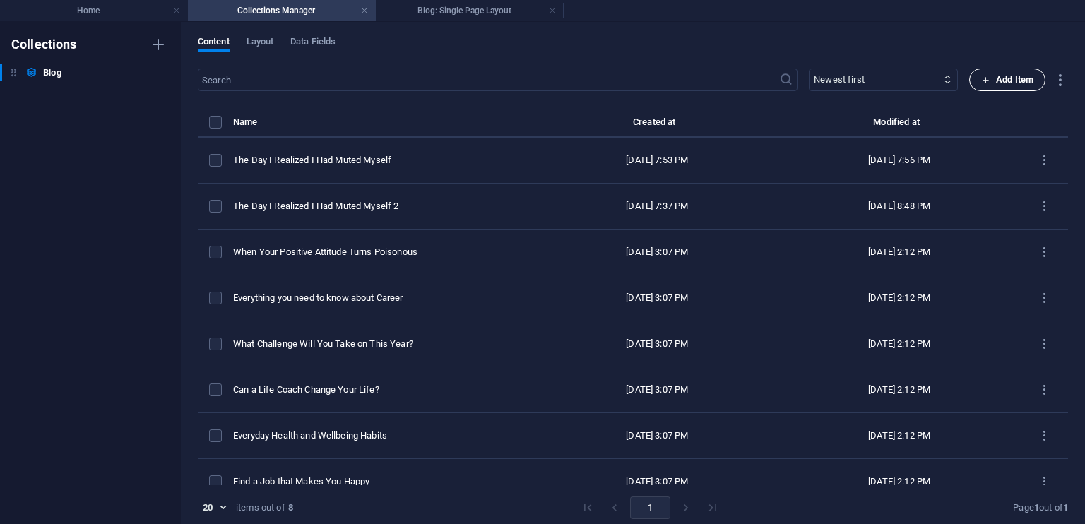
click at [1000, 79] on span "Add Item" at bounding box center [1007, 79] width 52 height 17
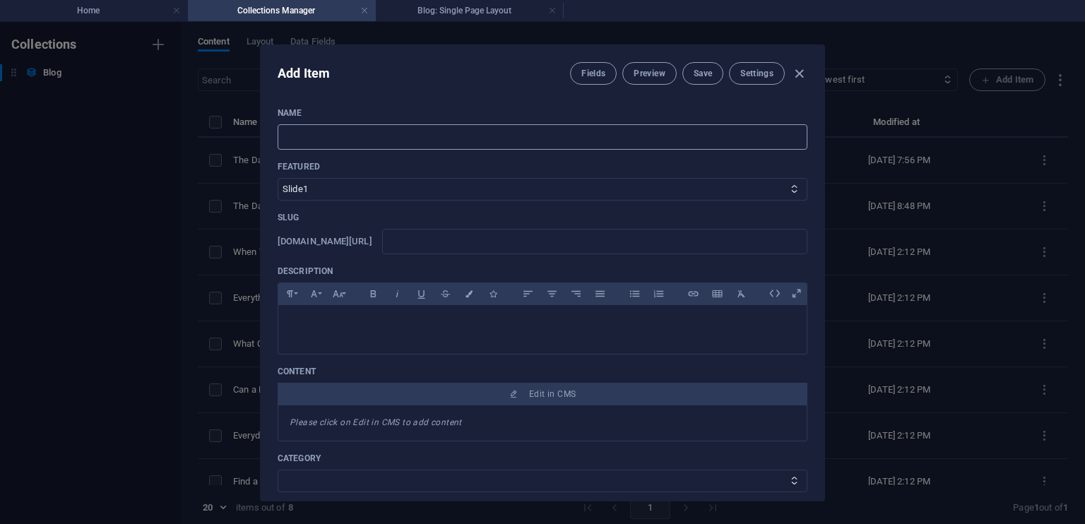
click at [642, 136] on input "text" at bounding box center [542, 136] width 530 height 25
click at [636, 136] on input "text" at bounding box center [542, 136] width 530 height 25
type input "M"
type input "m"
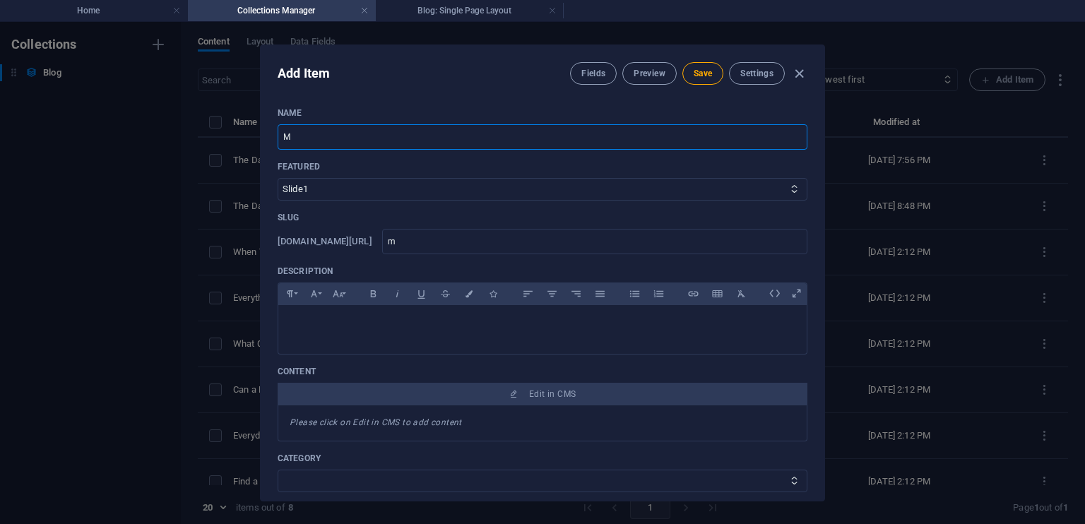
type input "Ma"
type input "ma"
type input "Mar"
type input "mar"
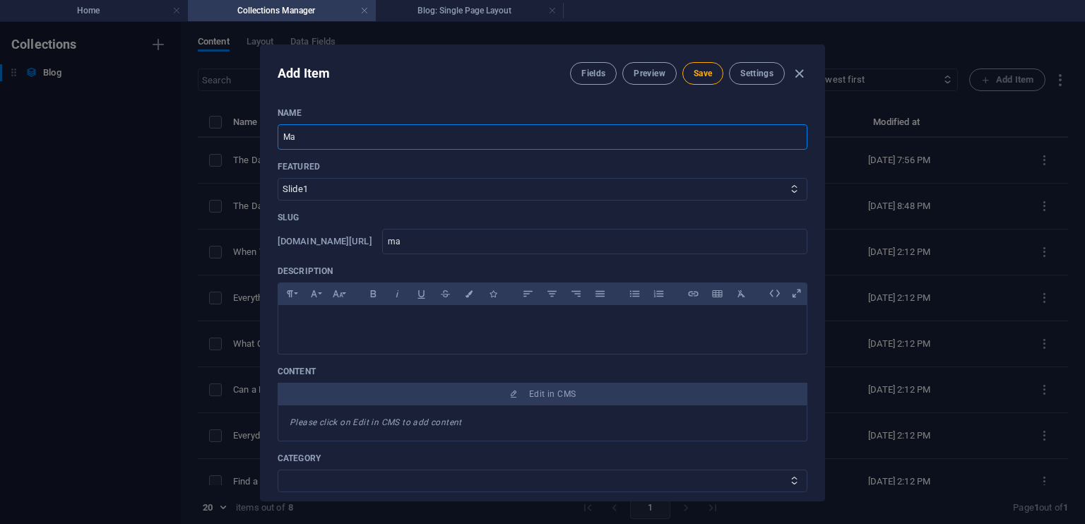
type input "mar"
type input "Mard"
type input "mard"
type input "Mardi"
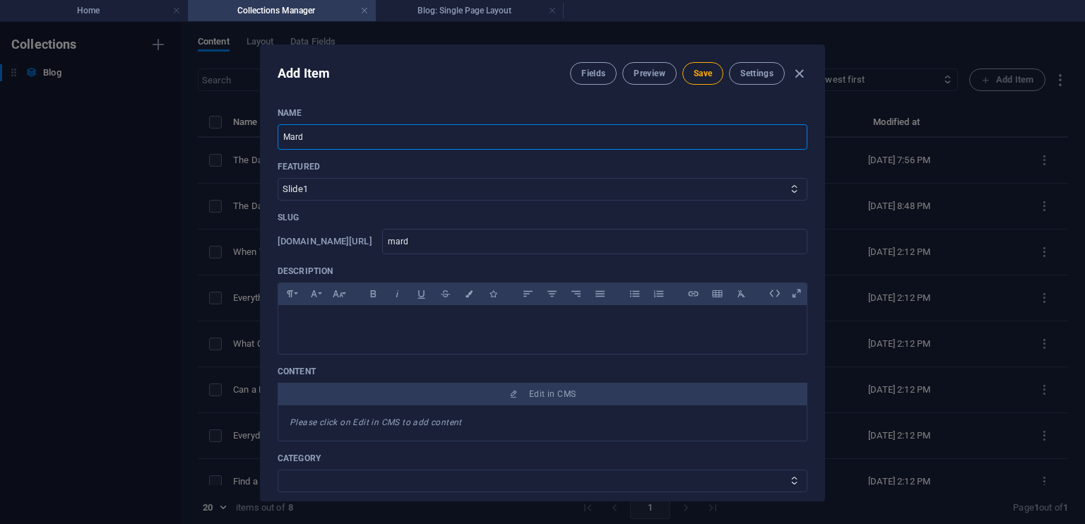
type input "mardi"
type input "Mardi s"
type input "mardi-s"
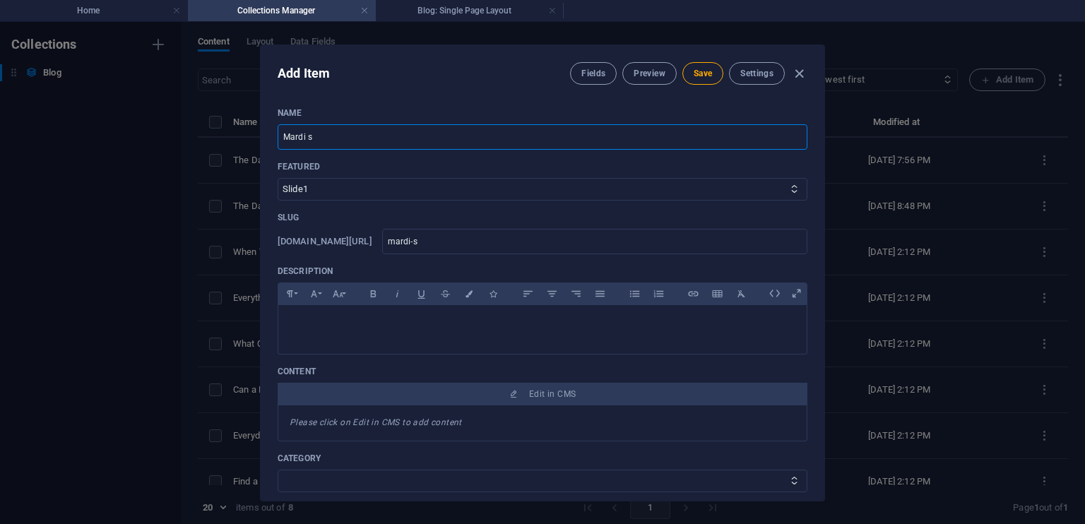
type input "Mardi so"
type input "mardi-so"
type input "Mardi soi"
type input "mardi-soi"
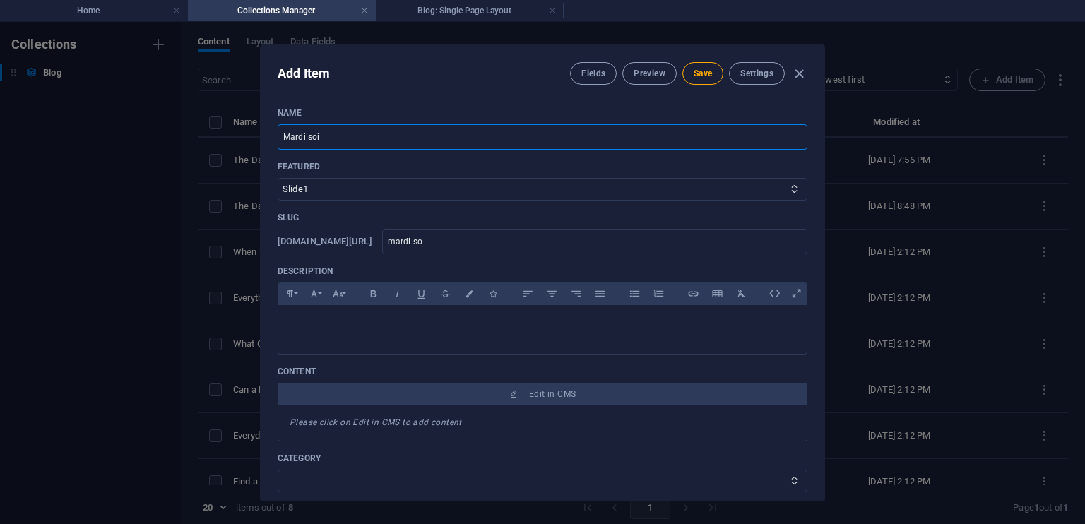
type input "mardi-soi"
type input "Mardi soir"
type input "mardi-soir"
type input "Mardi soir"
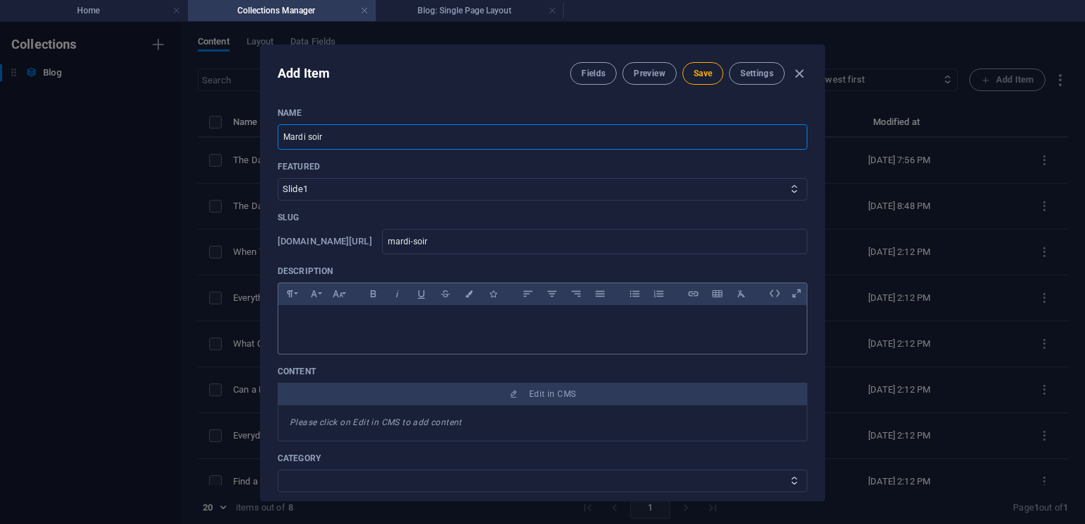
click at [381, 330] on div at bounding box center [542, 326] width 528 height 42
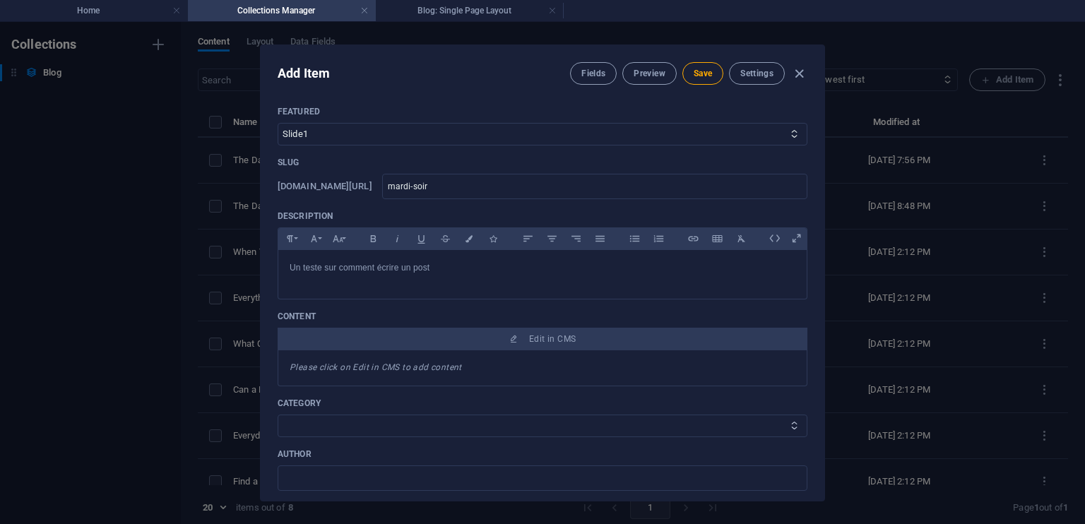
click at [770, 425] on select "Happiness Life Goals Career Advices" at bounding box center [542, 425] width 530 height 23
select select "Happiness"
click at [277, 414] on select "Happiness Life Goals Career Advices" at bounding box center [542, 425] width 530 height 23
click at [763, 422] on select "Happiness Life Goals Career Advices" at bounding box center [542, 425] width 530 height 23
click at [751, 76] on span "Settings" at bounding box center [756, 73] width 33 height 11
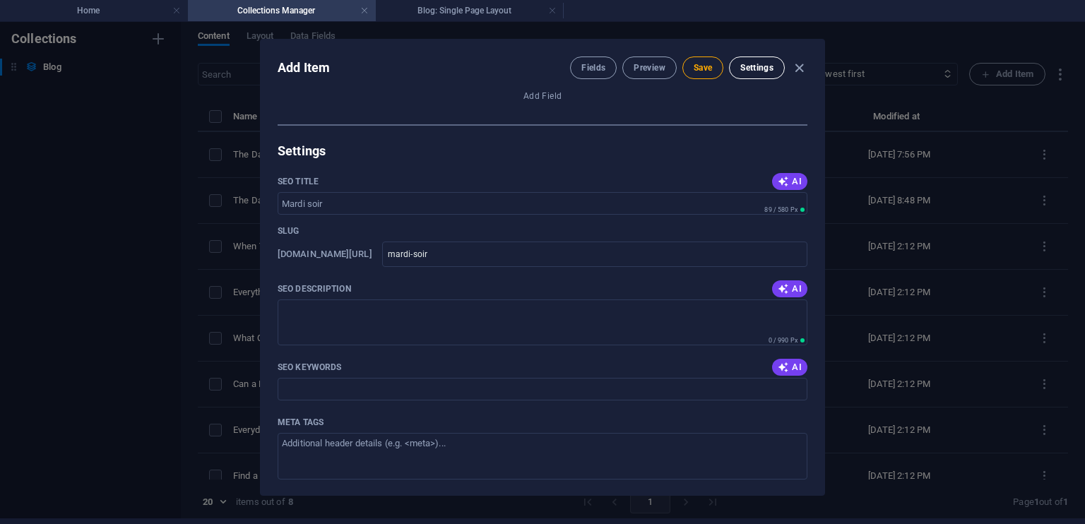
scroll to position [1063, 0]
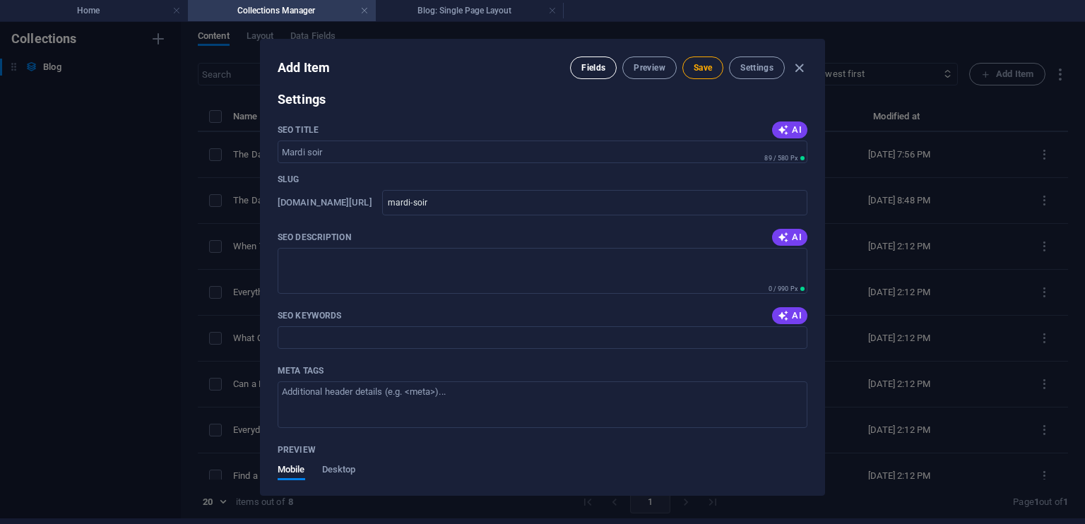
click at [585, 66] on span "Fields" at bounding box center [593, 67] width 24 height 11
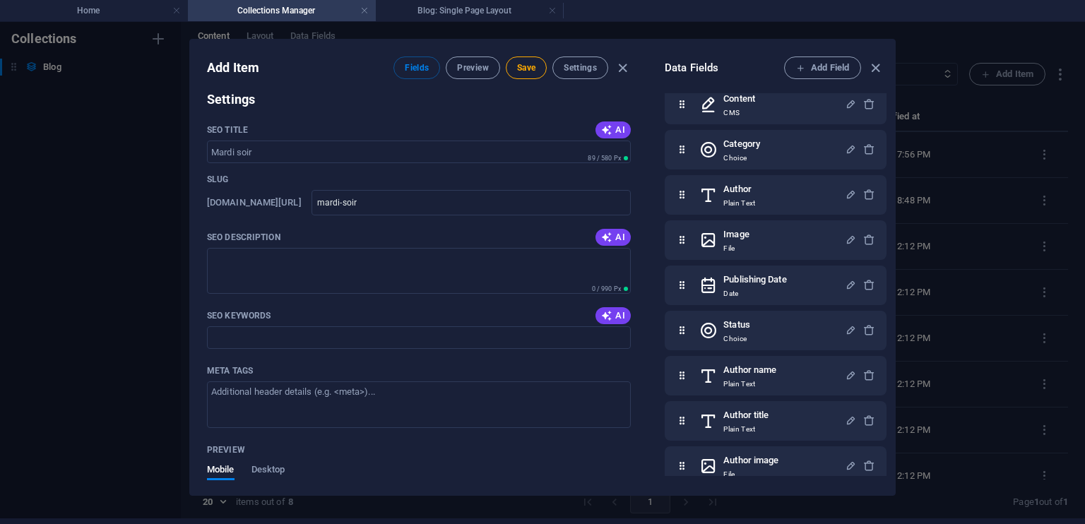
scroll to position [212, 0]
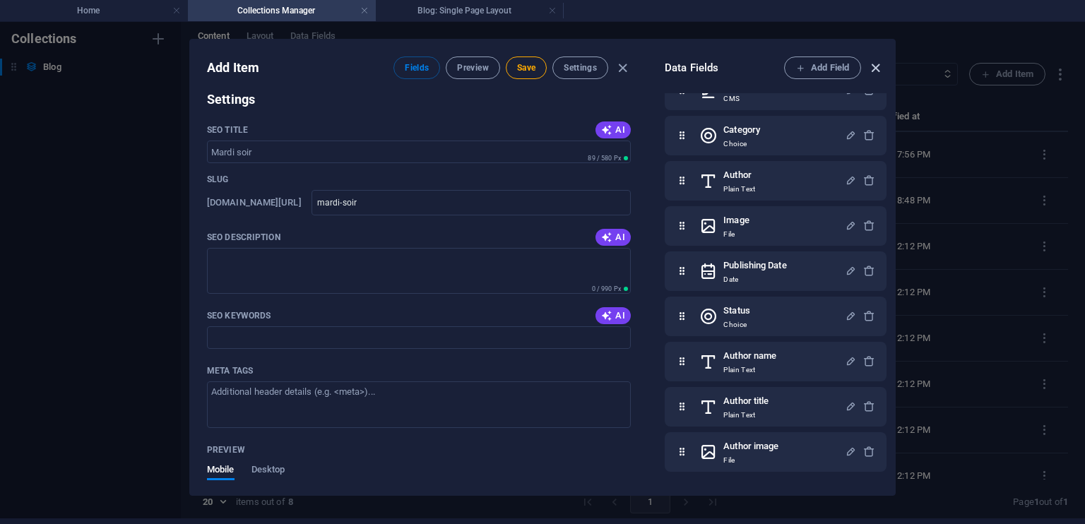
click at [874, 66] on icon "button" at bounding box center [875, 68] width 16 height 16
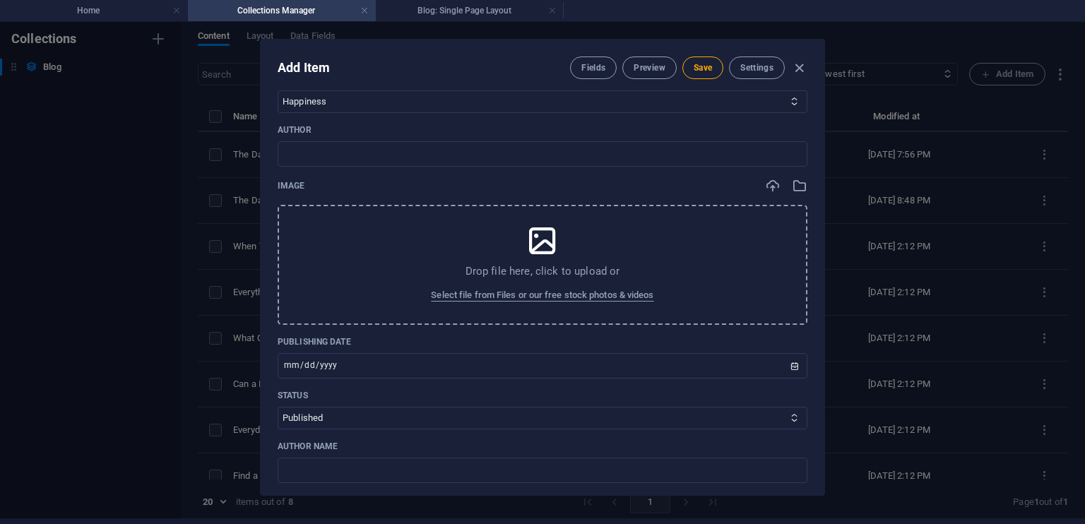
scroll to position [376, 0]
click at [545, 292] on span "Select file from Files or our free stock photos & videos" at bounding box center [542, 293] width 222 height 17
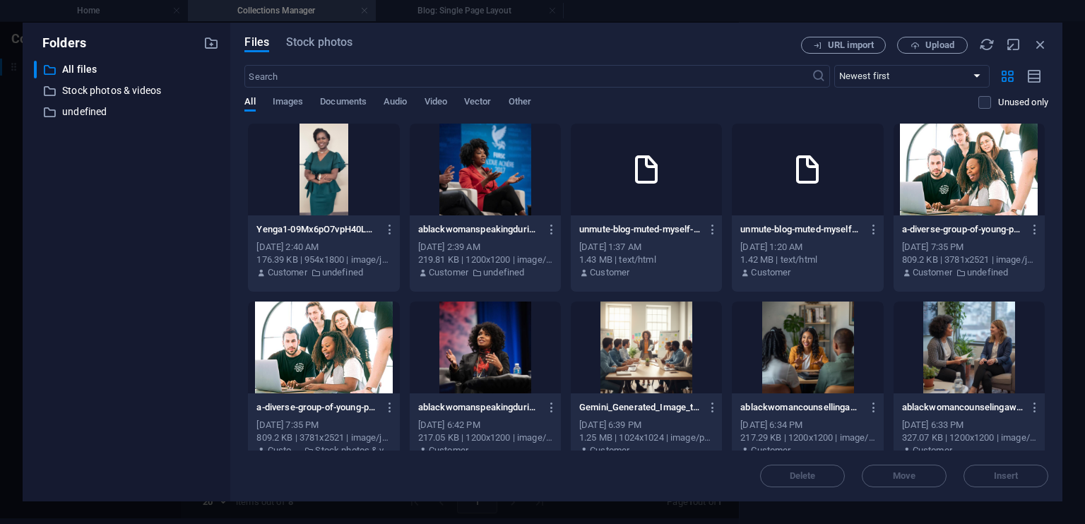
click at [285, 340] on div at bounding box center [323, 347] width 151 height 92
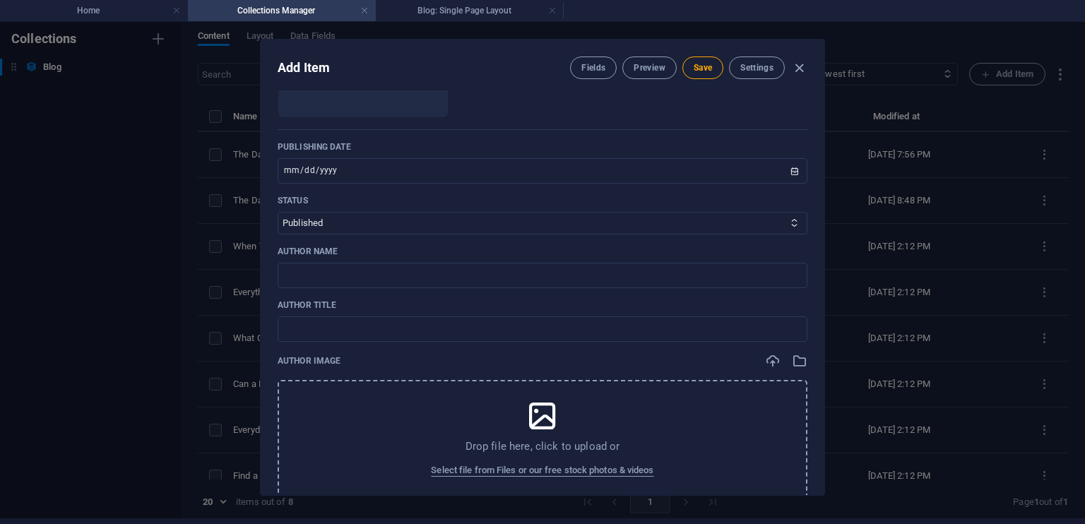
scroll to position [630, 0]
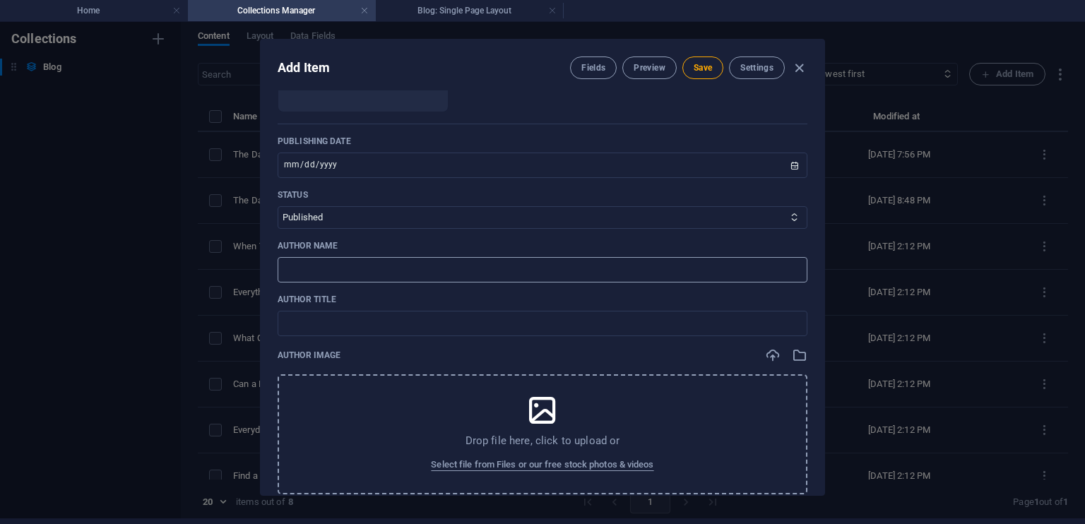
click at [458, 275] on input "text" at bounding box center [542, 269] width 530 height 25
type input "[PERSON_NAME]"
click at [408, 329] on input "text" at bounding box center [542, 323] width 530 height 25
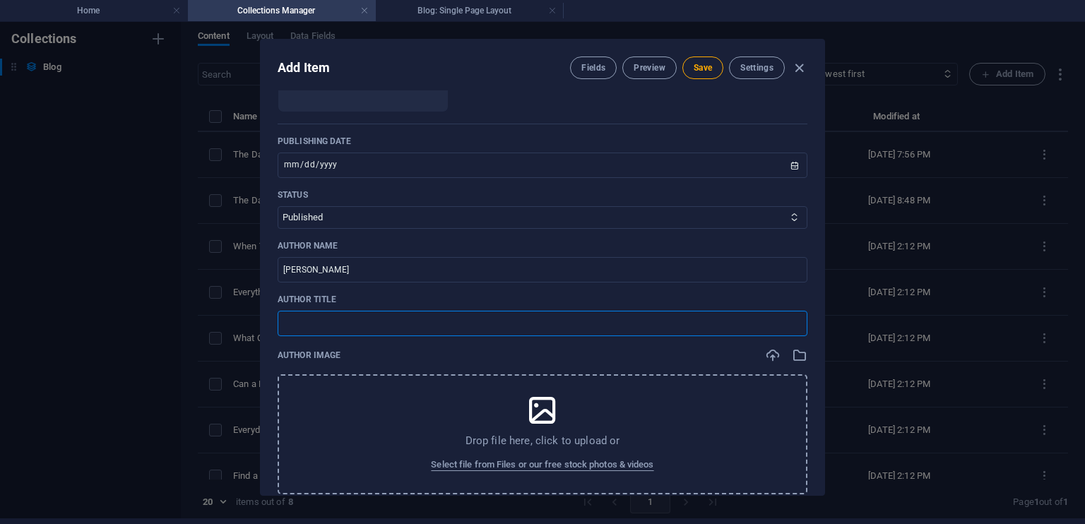
type input "Life COACH"
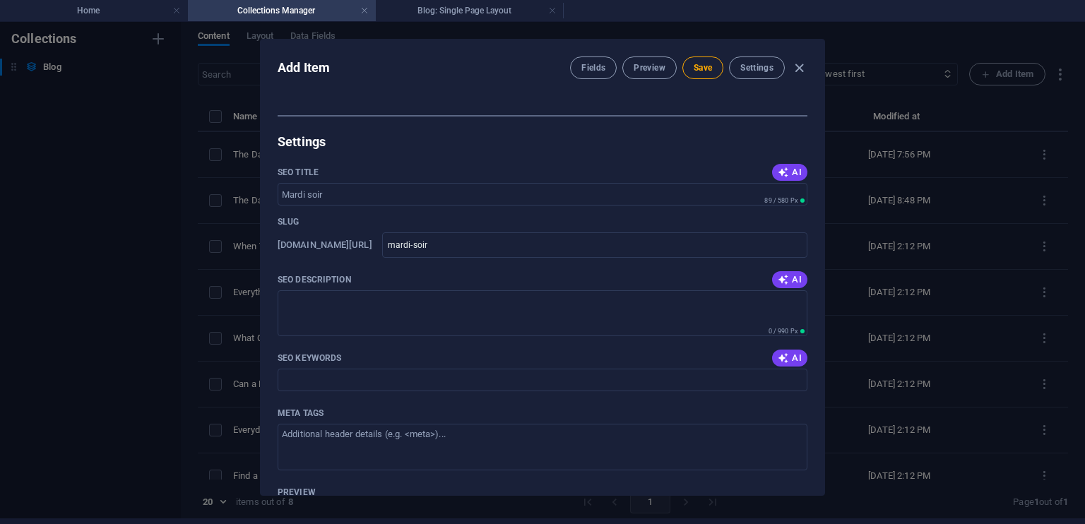
scroll to position [1093, 0]
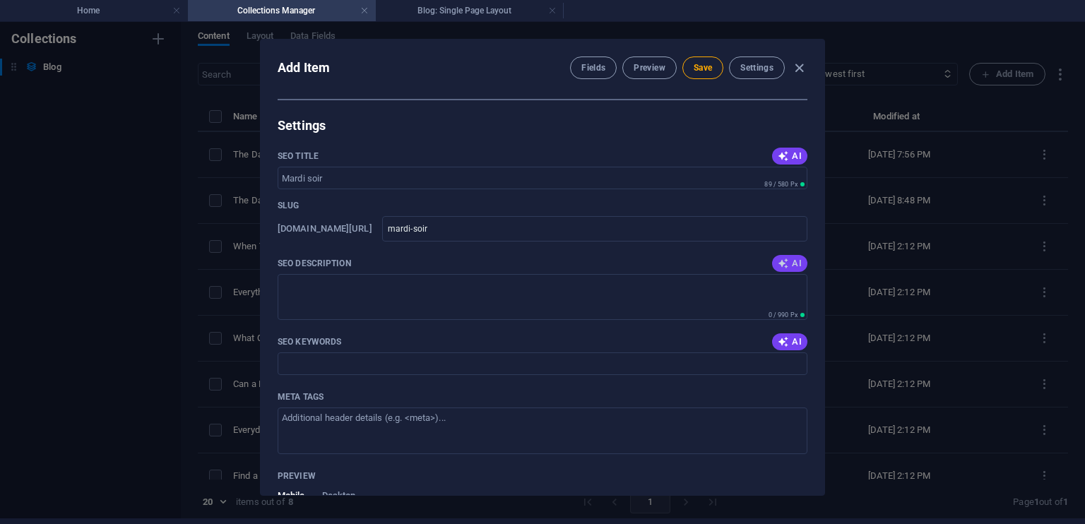
click at [794, 264] on span "AI" at bounding box center [789, 263] width 24 height 11
type textarea "Join life coach [PERSON_NAME] for insights on crafting engaging posts and boost…"
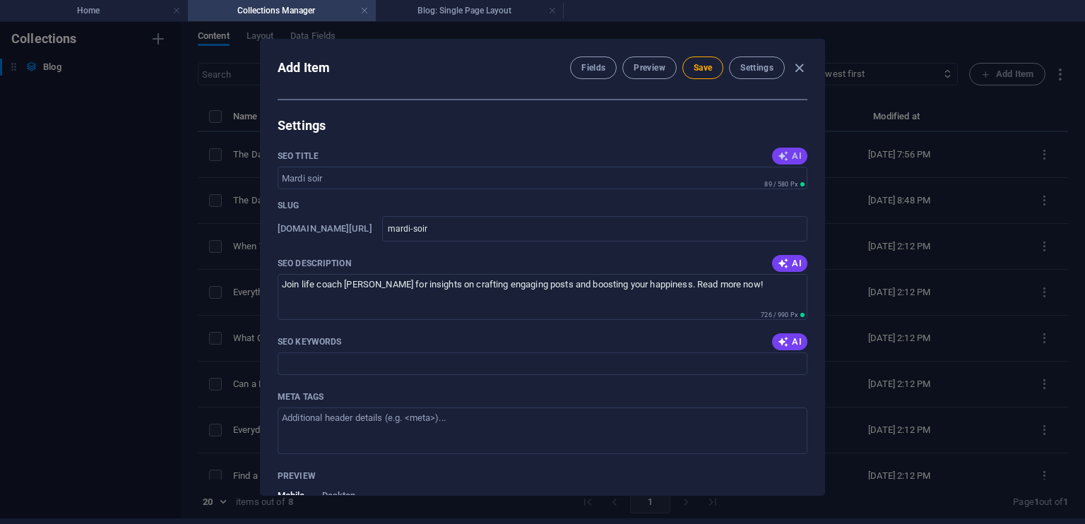
click at [784, 153] on icon "button" at bounding box center [782, 155] width 11 height 11
type input "[PERSON_NAME]: Écrire avec [PERSON_NAME]"
click at [791, 337] on span "AI" at bounding box center [789, 341] width 24 height 11
type input "Mardi soir, bonheur, développement personnel, coaching de vie, [PERSON_NAME], p…"
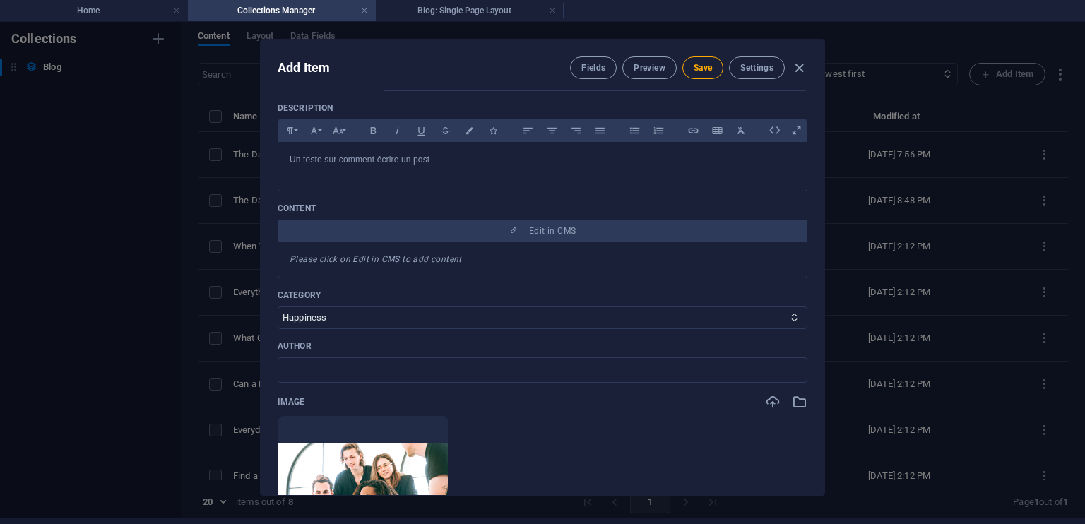
scroll to position [126, 0]
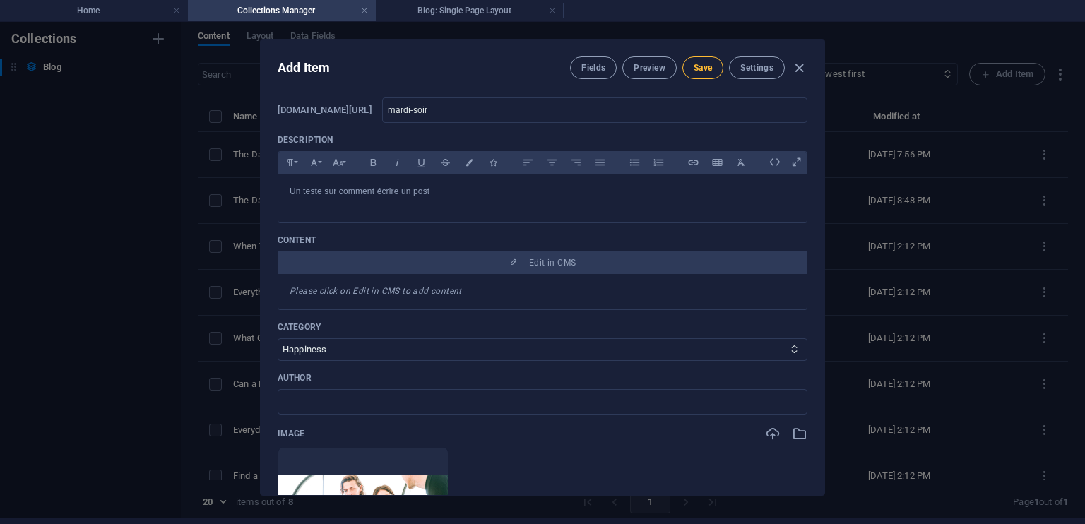
click at [698, 66] on span "Save" at bounding box center [702, 67] width 18 height 11
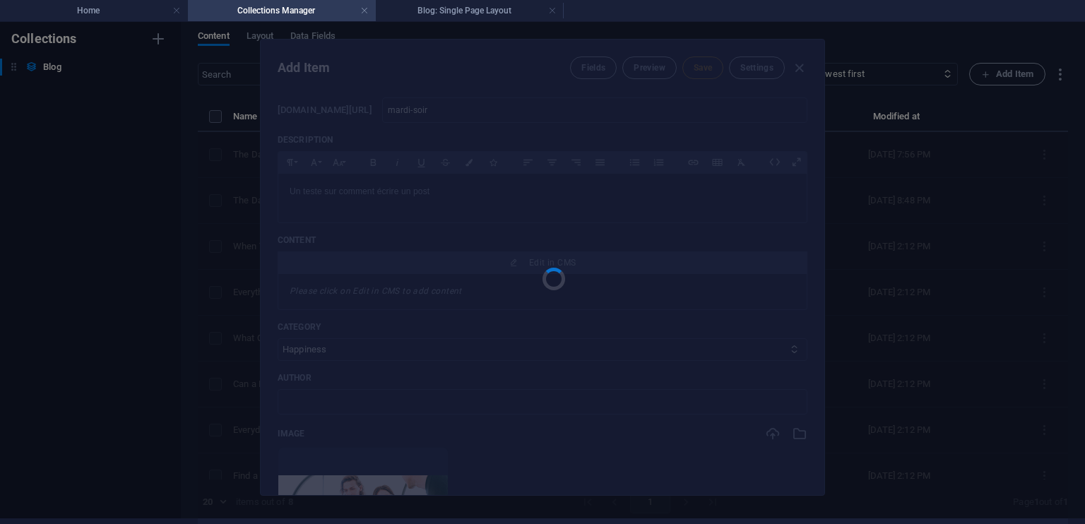
type input "mardi-soir"
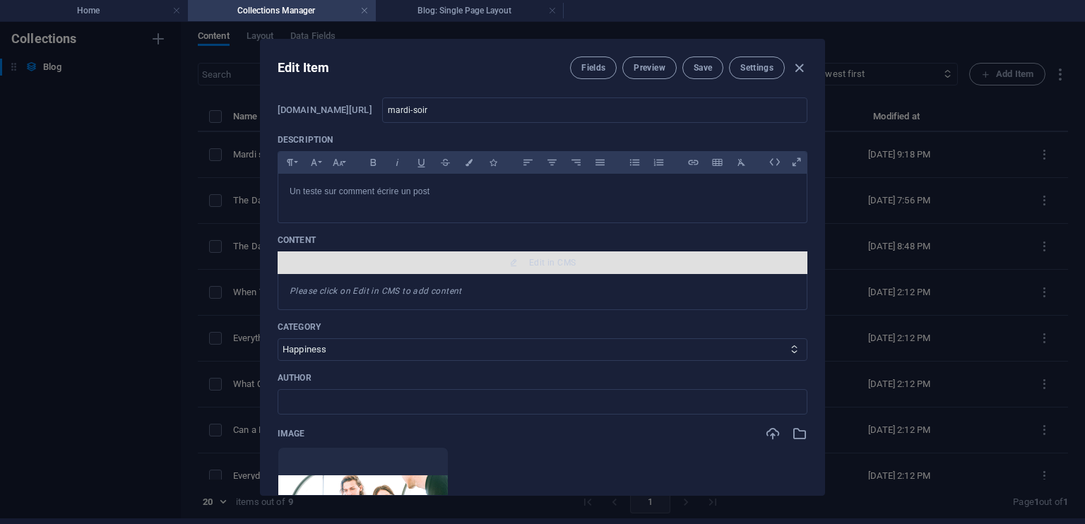
click at [533, 260] on span "Edit in CMS" at bounding box center [552, 262] width 47 height 11
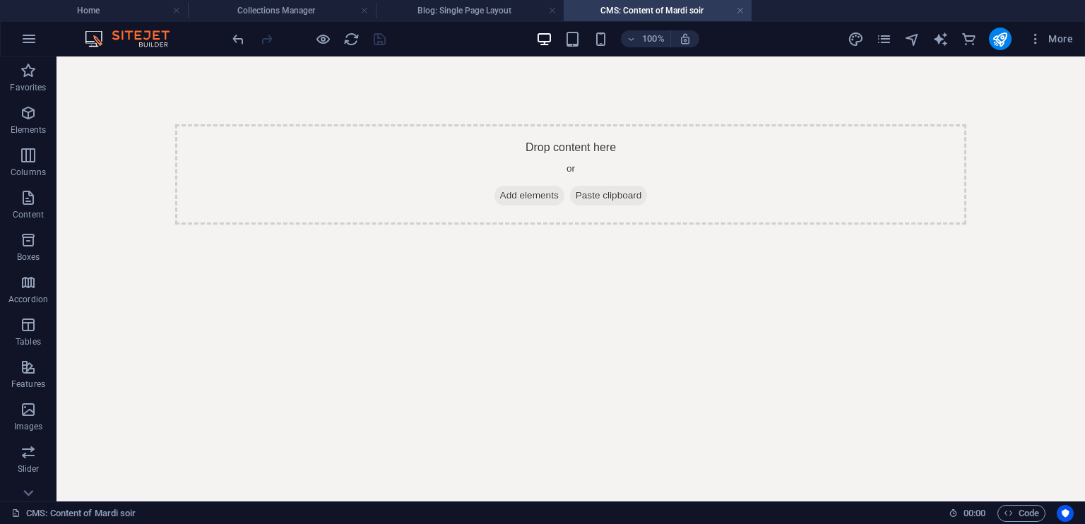
scroll to position [0, 0]
click at [513, 196] on span "Add elements" at bounding box center [529, 196] width 70 height 20
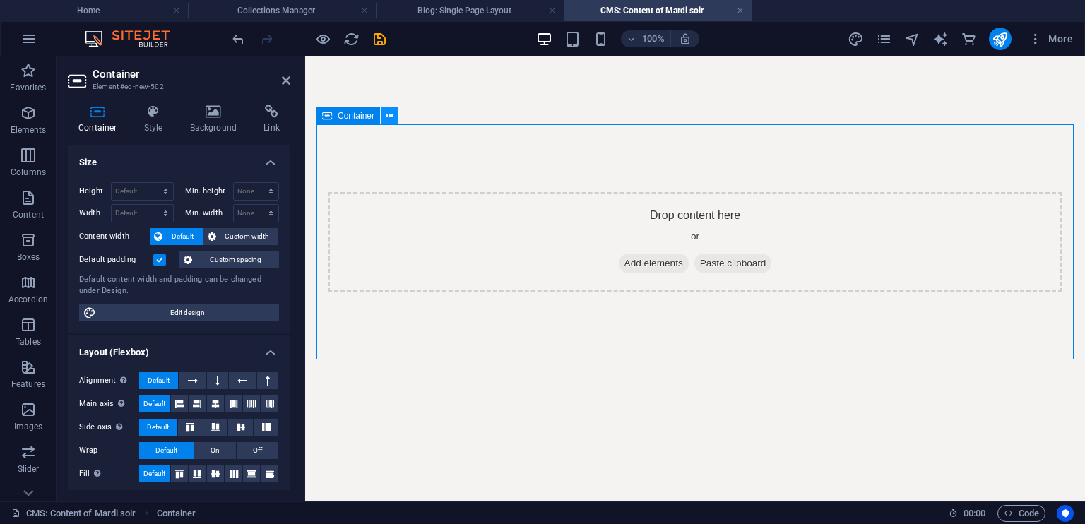
click at [387, 116] on icon at bounding box center [390, 116] width 8 height 15
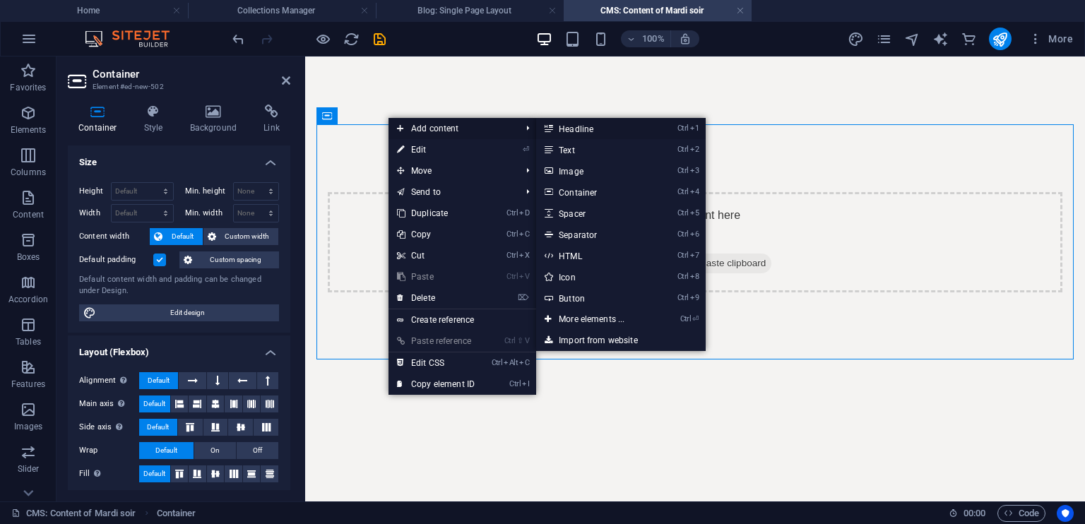
click at [571, 129] on link "Ctrl 1 Headline" at bounding box center [594, 128] width 116 height 21
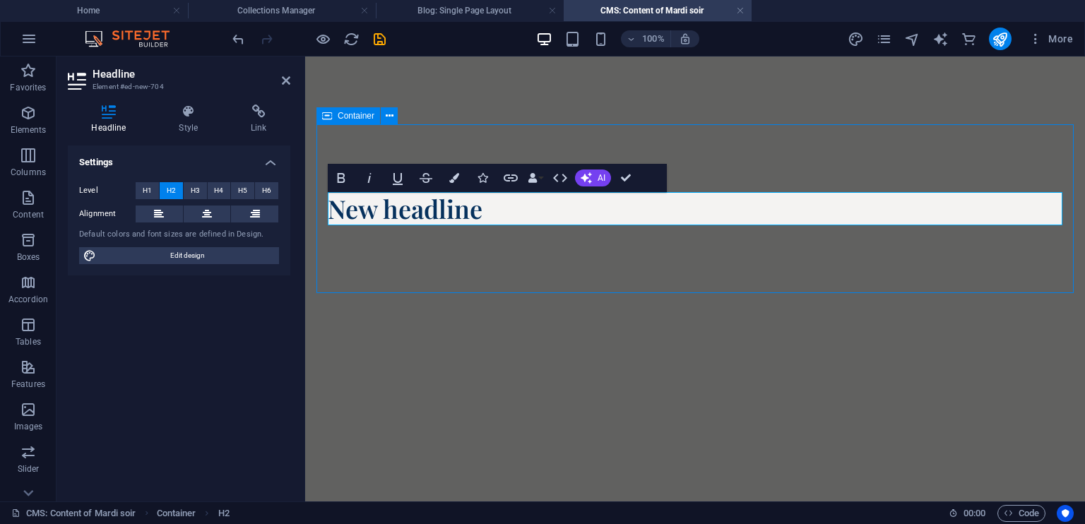
click at [571, 129] on div "New headline" at bounding box center [694, 208] width 757 height 169
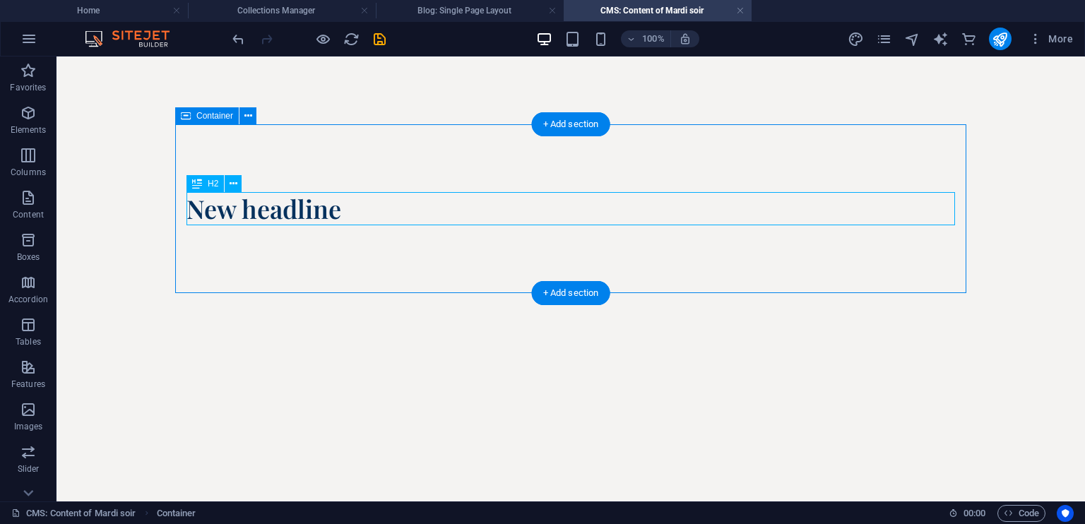
click at [364, 210] on div "New headline" at bounding box center [570, 208] width 768 height 33
click at [333, 211] on div "New headline" at bounding box center [570, 208] width 768 height 33
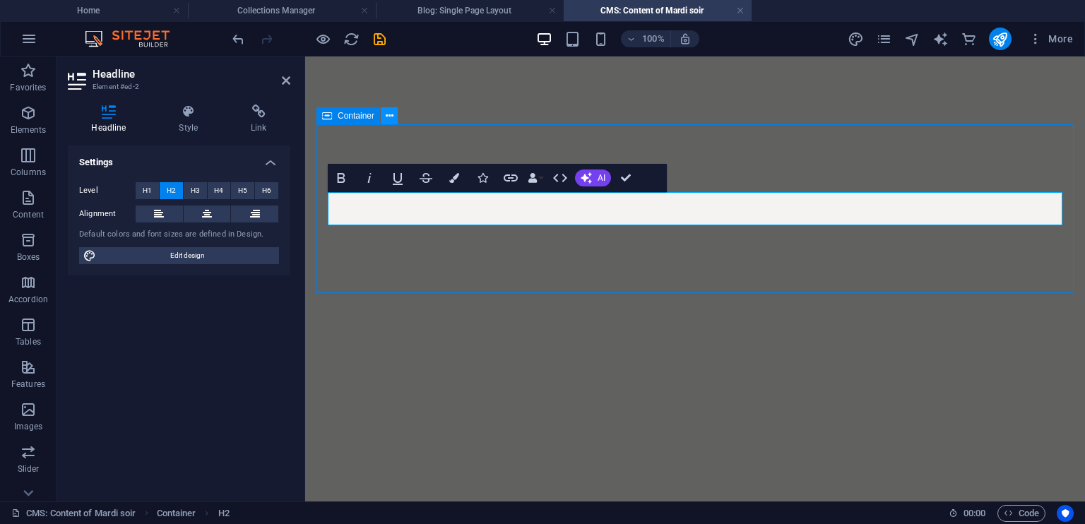
click at [388, 114] on icon at bounding box center [390, 116] width 8 height 15
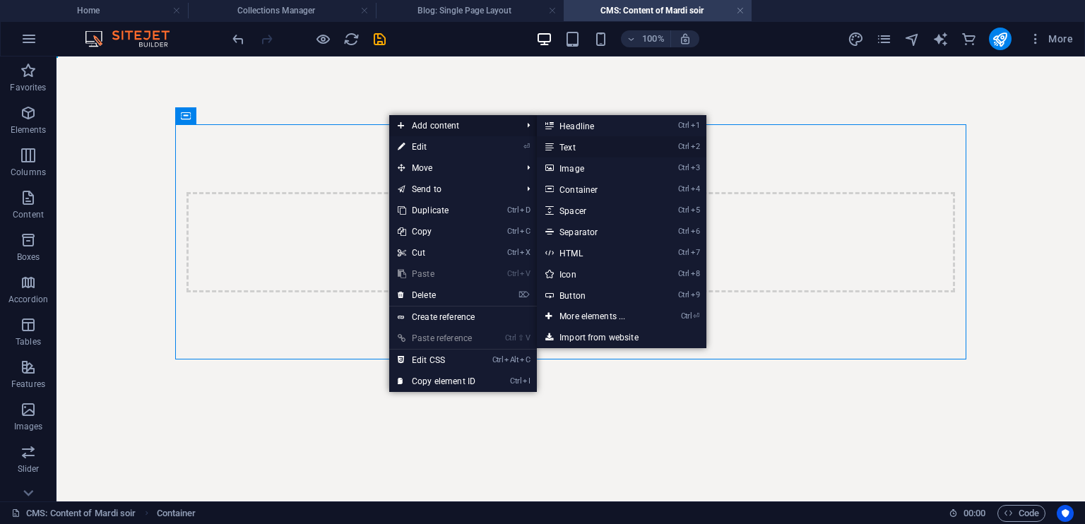
click at [579, 143] on link "Ctrl 2 Text" at bounding box center [595, 146] width 116 height 21
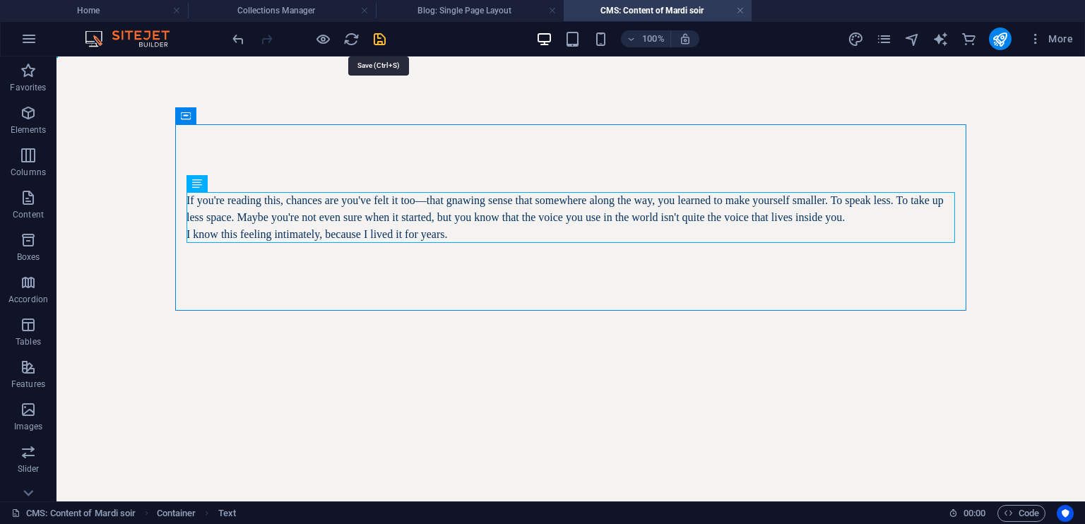
click at [379, 39] on icon "save" at bounding box center [379, 39] width 16 height 16
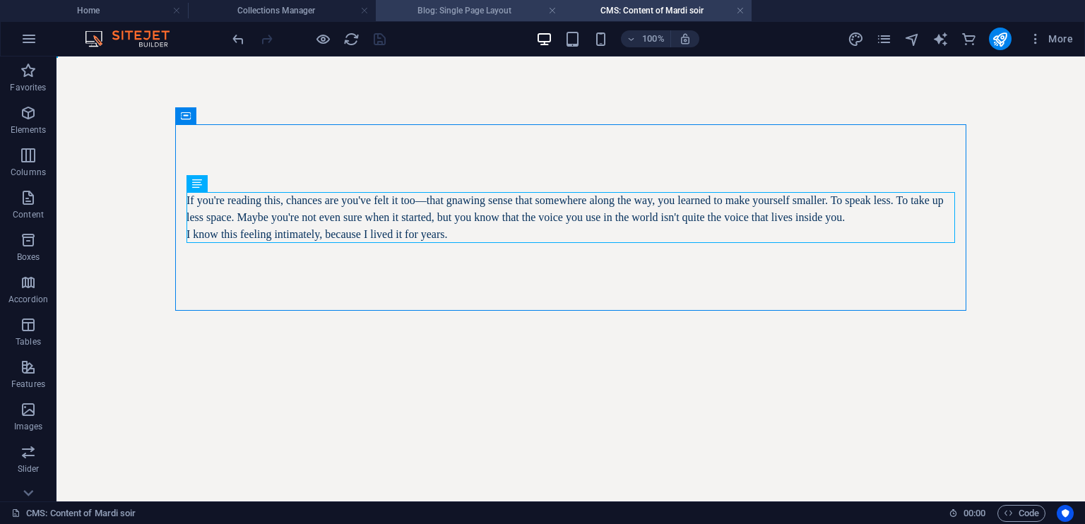
click at [479, 13] on h4 "Blog: Single Page Layout" at bounding box center [470, 11] width 188 height 16
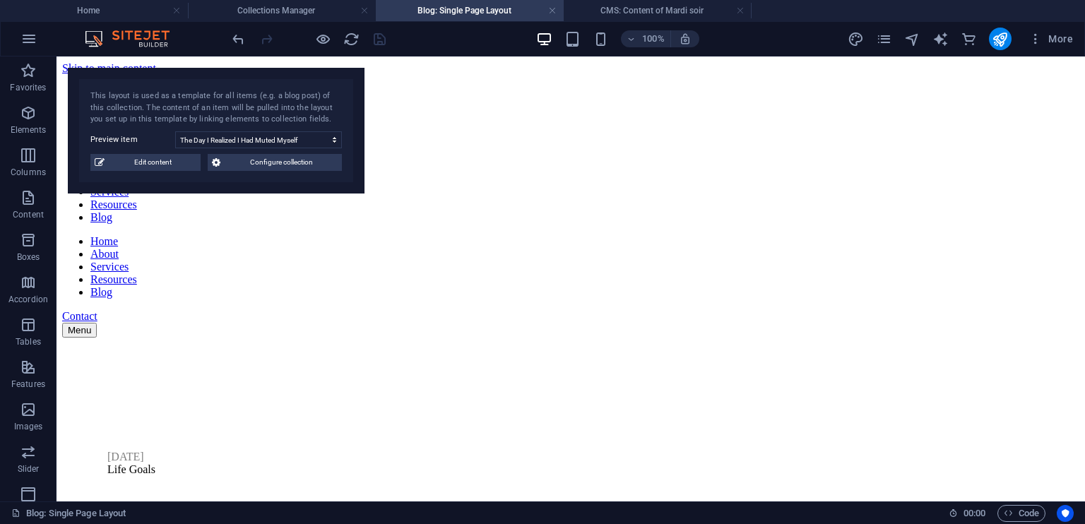
scroll to position [1739, 0]
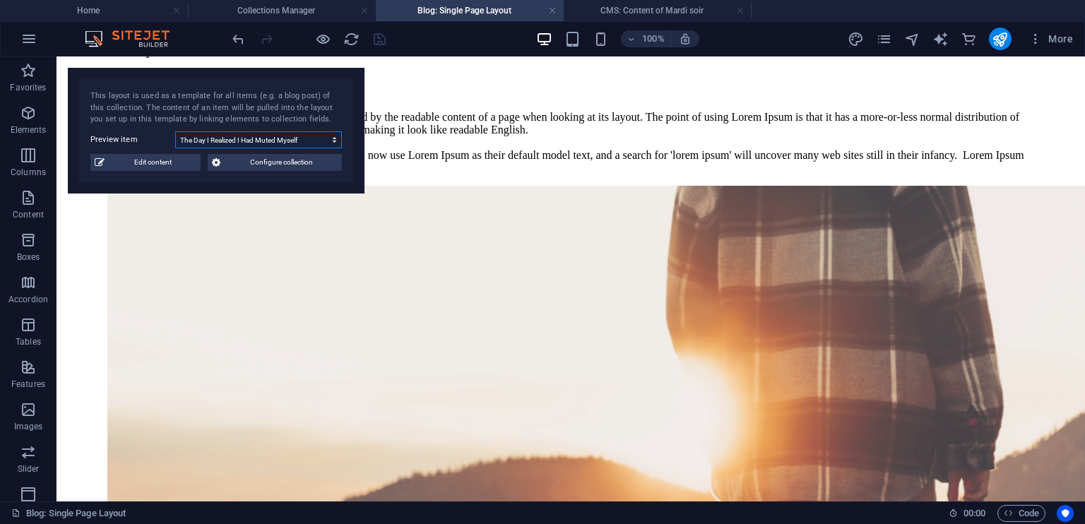
click at [333, 135] on select "The Day I Realized I Had Muted Myself [PERSON_NAME] When Your Positive Attitude…" at bounding box center [258, 139] width 167 height 17
select select "68dacc03a3a168d432067657"
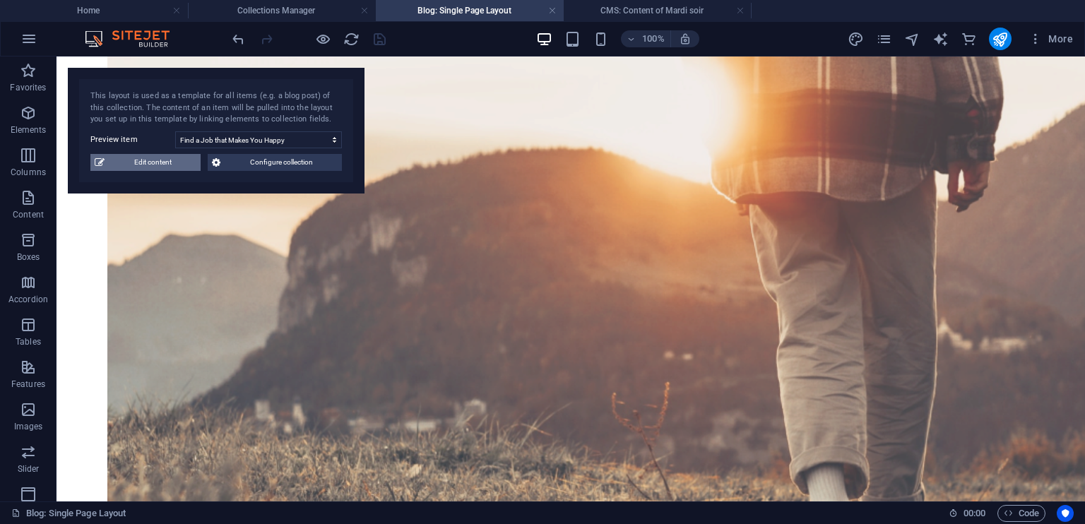
click at [143, 160] on span "Edit content" at bounding box center [153, 162] width 88 height 17
type input "Find a Job that Makes You Happy"
type input "find-a-job-that-makes-you-happy"
type input "[PERSON_NAME]"
type input "[DATE]"
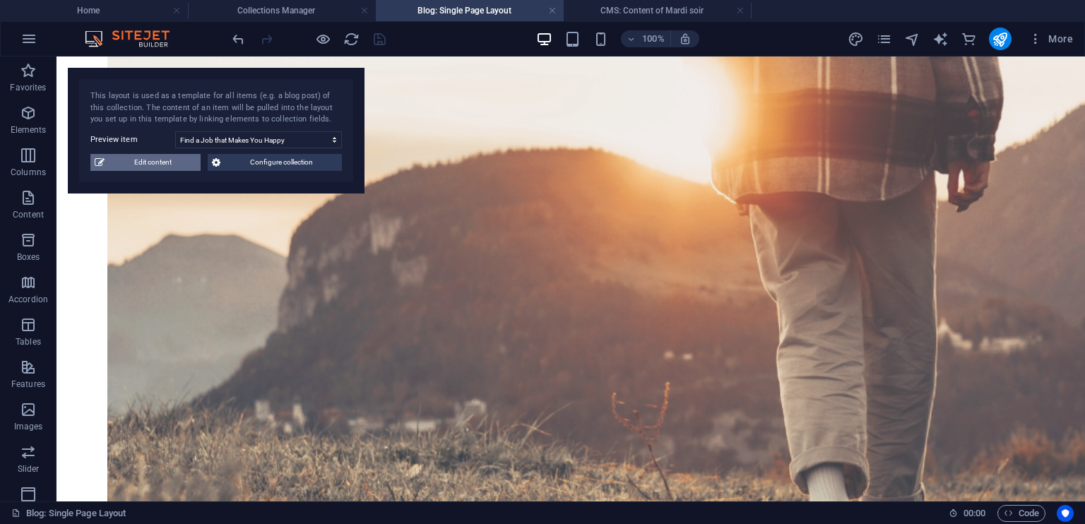
type input "[PERSON_NAME]"
type input "find-a-job-that-makes-you-happy"
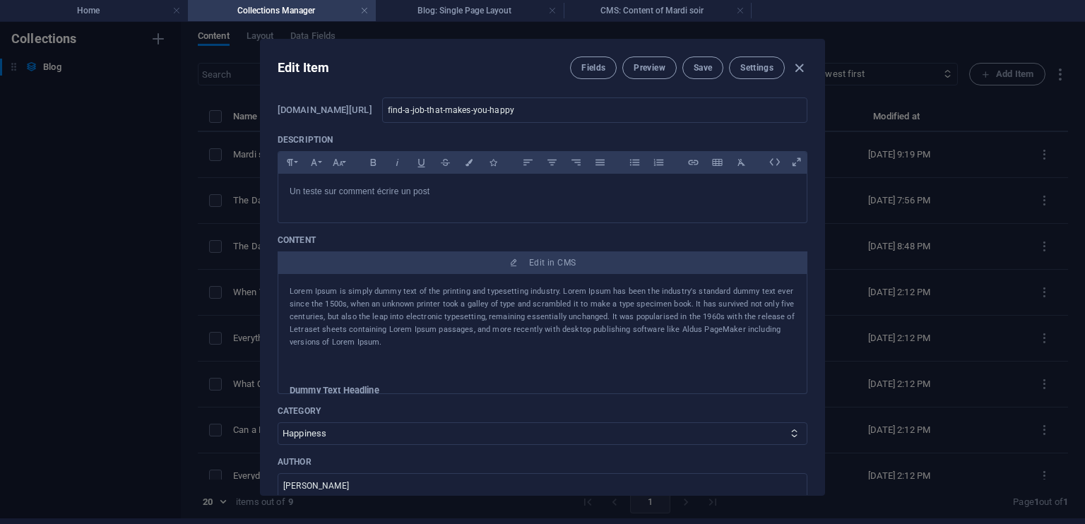
scroll to position [0, 0]
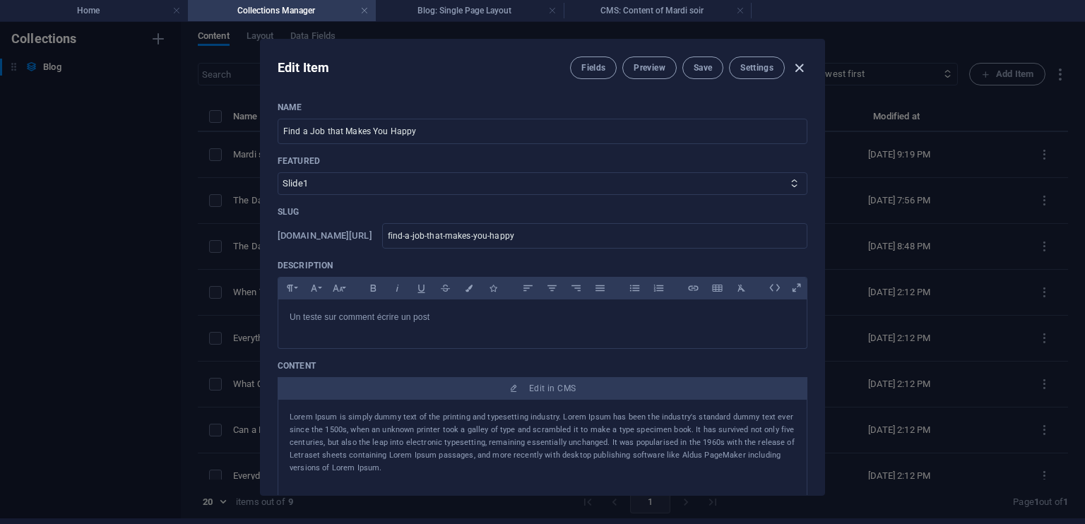
click at [796, 66] on icon "button" at bounding box center [799, 68] width 16 height 16
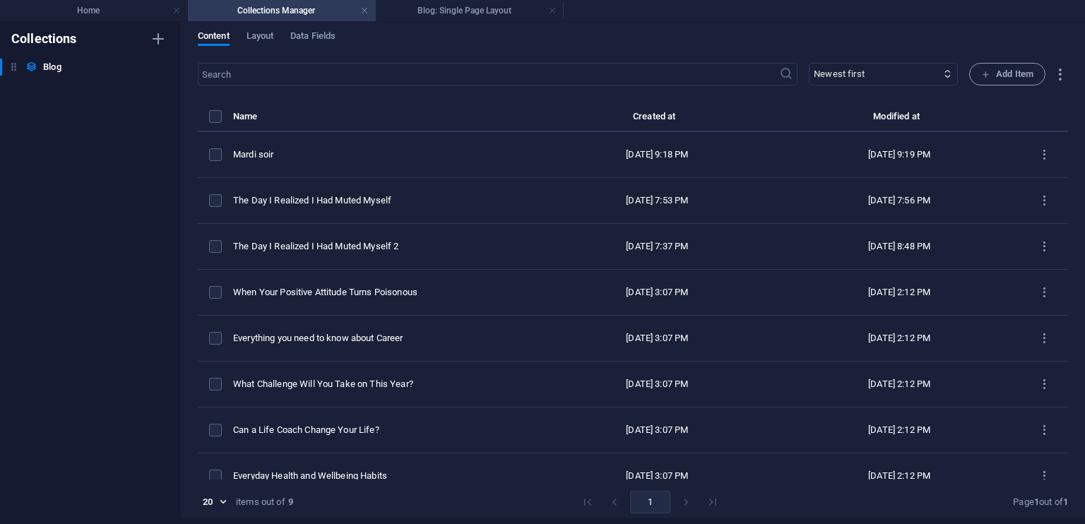
type input "[DATE]"
type input "find-a-job-that-makes-you-happy"
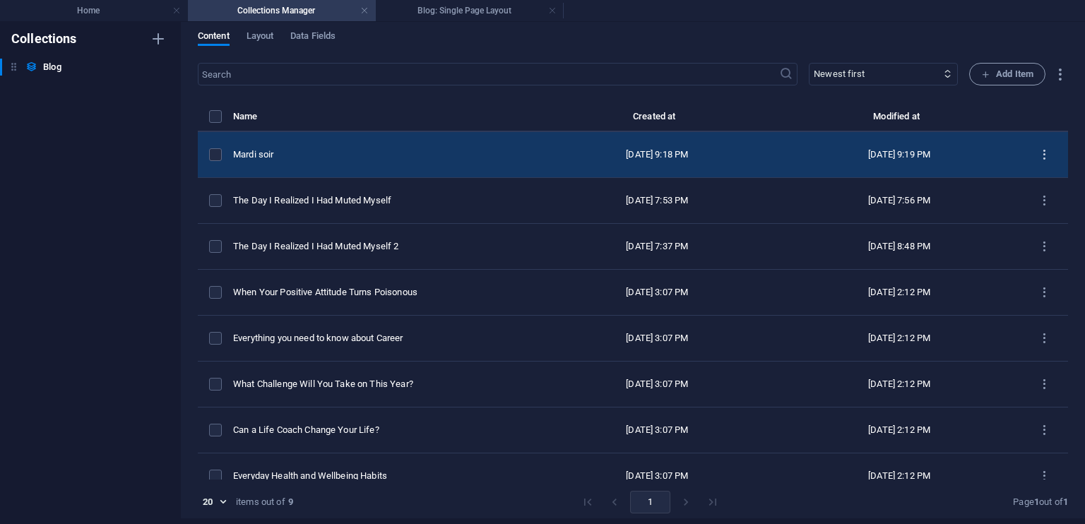
click at [1040, 152] on icon "items list" at bounding box center [1043, 154] width 13 height 13
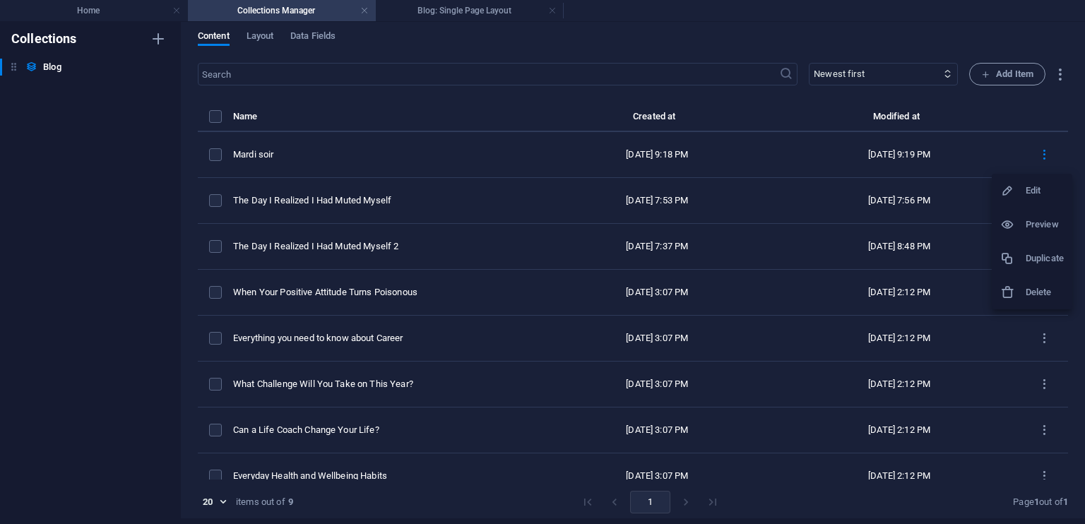
click at [1031, 225] on h6 "Preview" at bounding box center [1044, 224] width 38 height 17
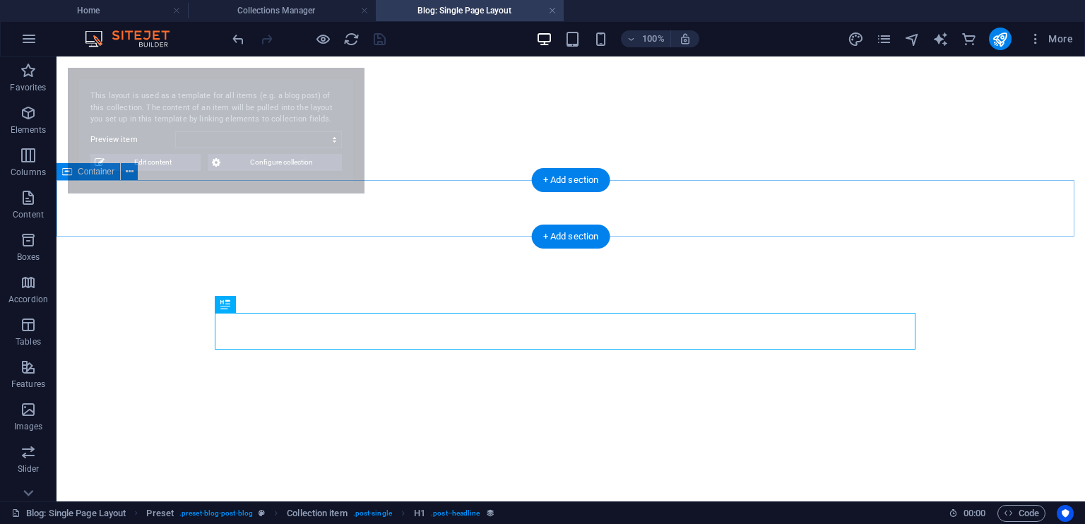
select select "68e46a63b2346283a10481fa"
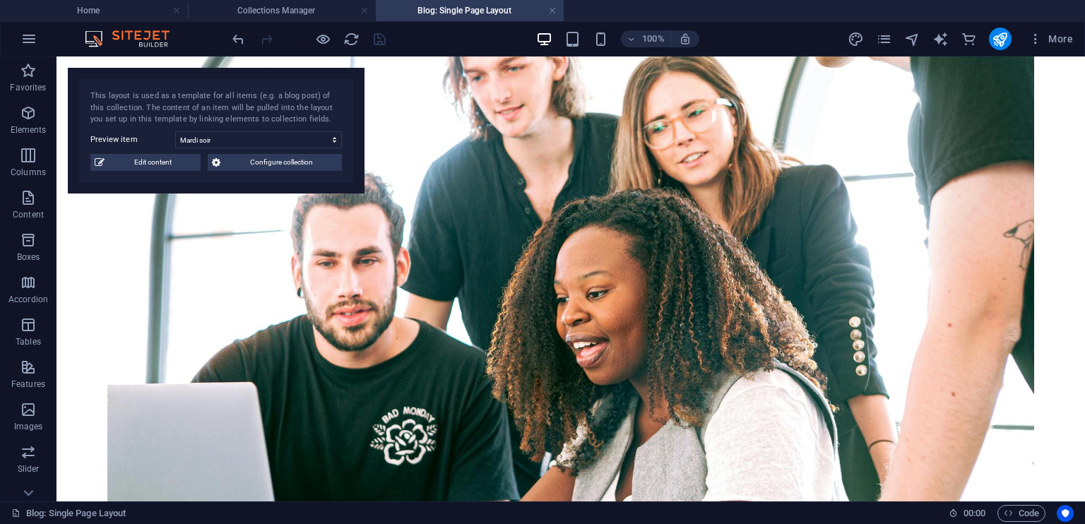
scroll to position [667, 0]
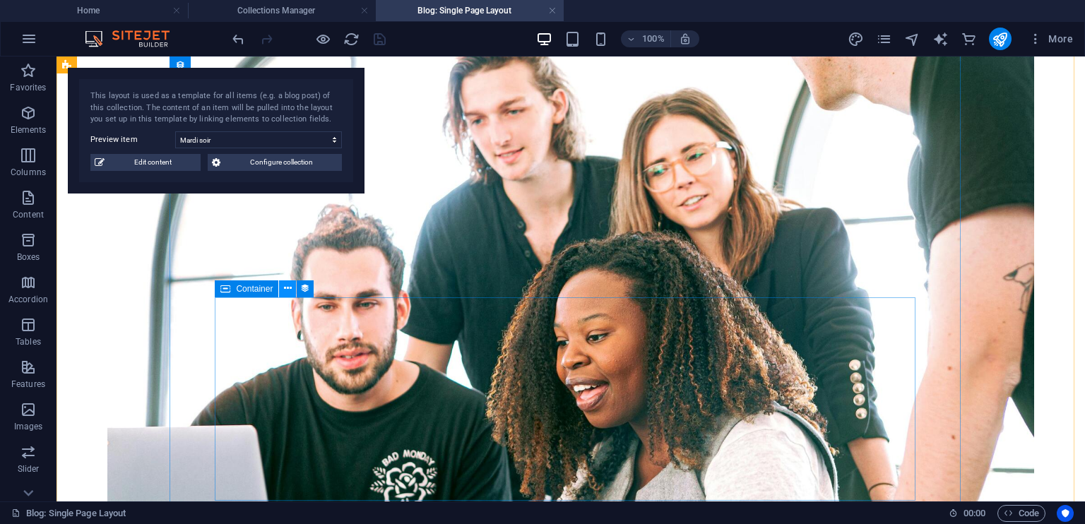
click at [285, 288] on icon at bounding box center [288, 288] width 8 height 15
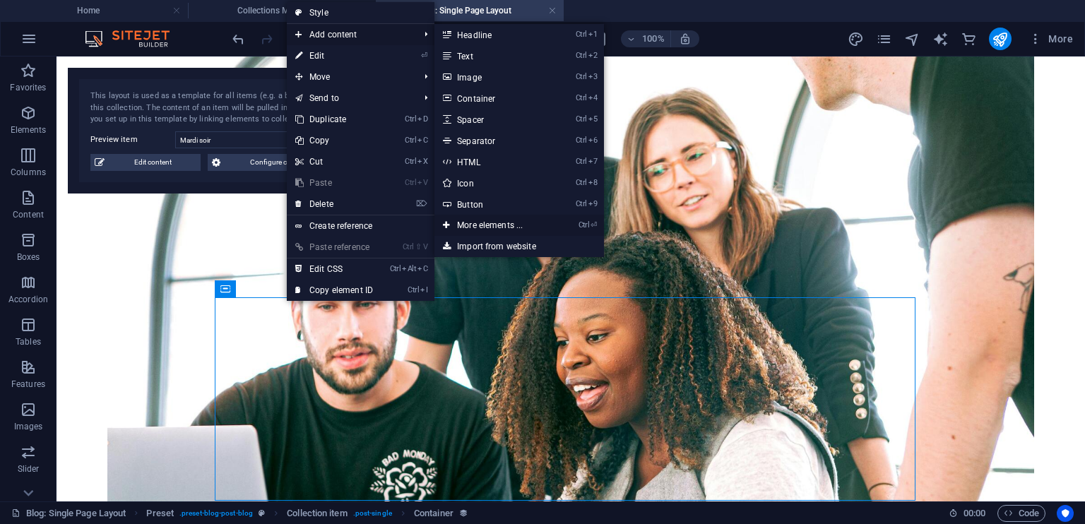
click at [497, 222] on link "Ctrl ⏎ More elements ..." at bounding box center [492, 225] width 116 height 21
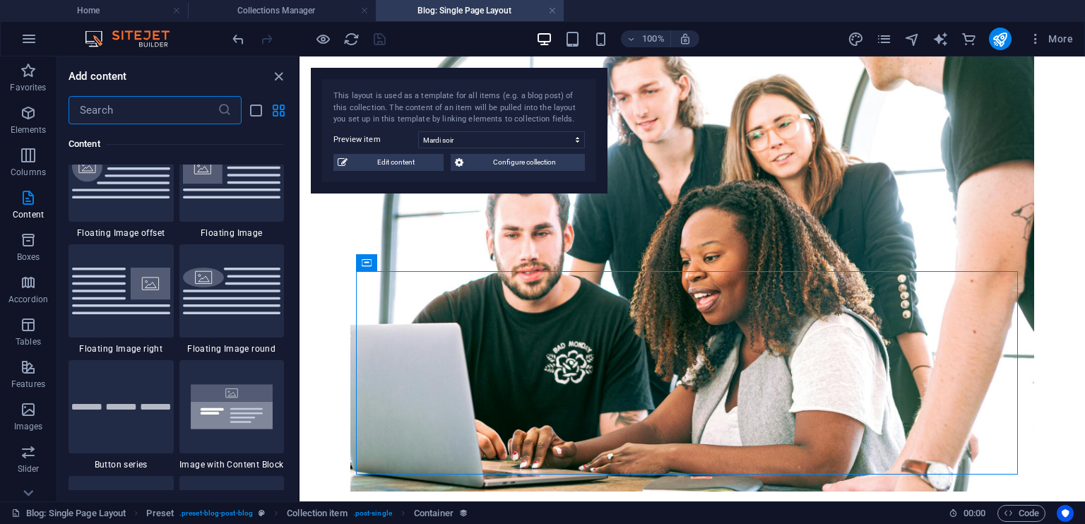
scroll to position [3222, 0]
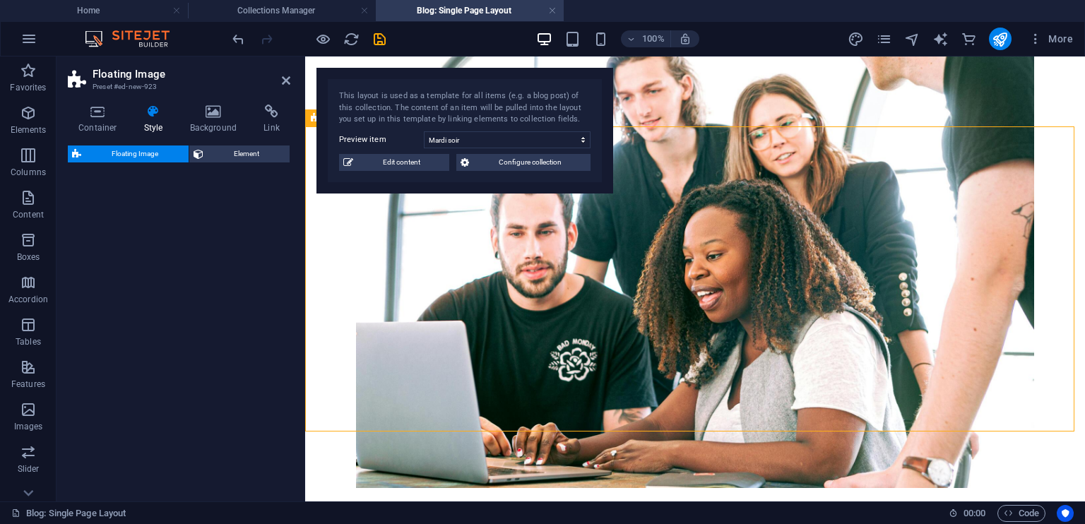
select select "%"
select select "rem"
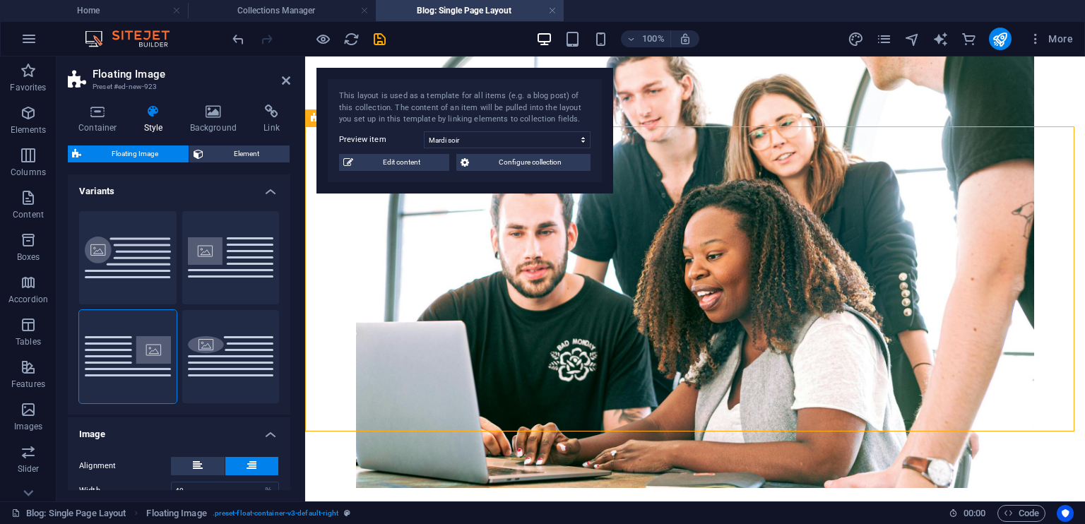
scroll to position [1101, 0]
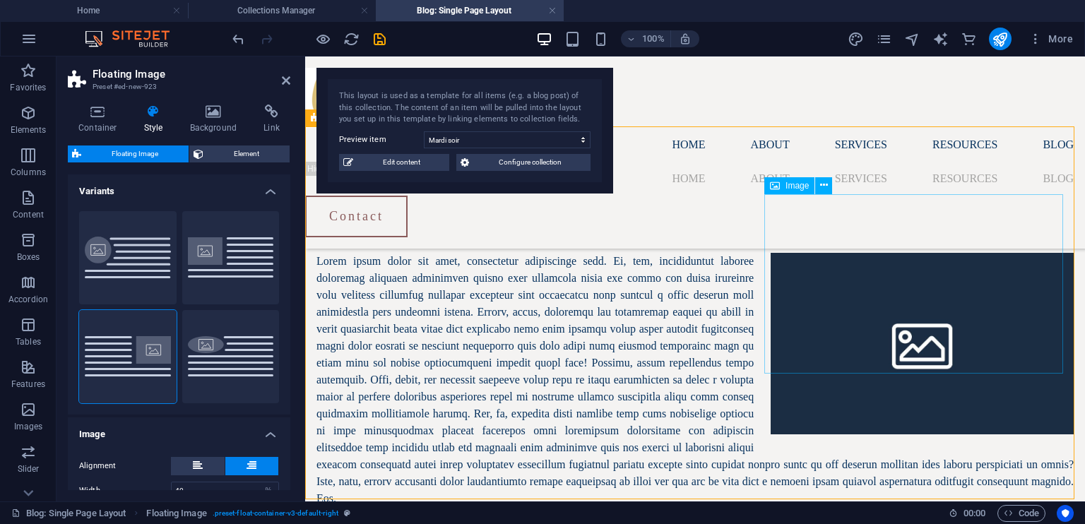
click at [822, 253] on figure at bounding box center [921, 343] width 303 height 181
select select "%"
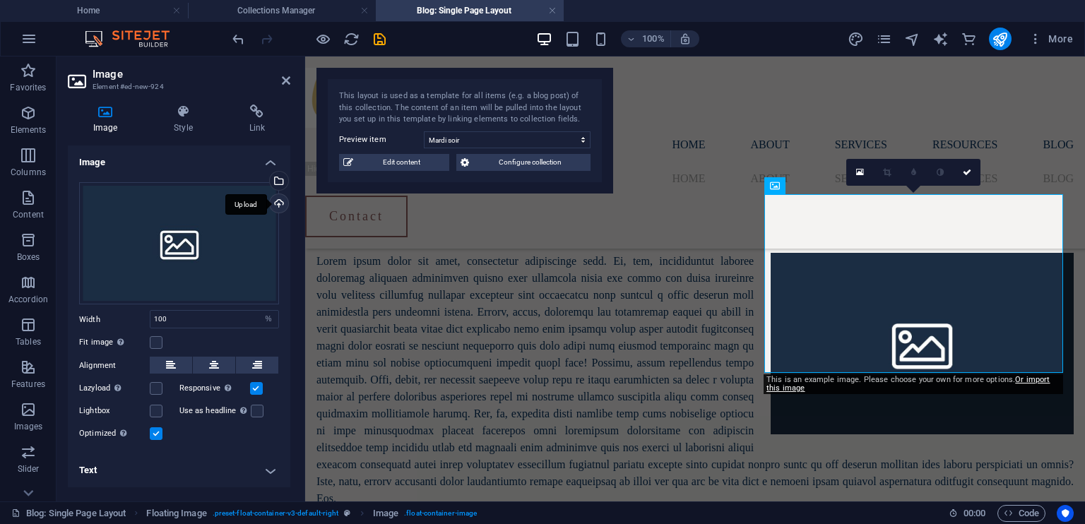
click at [277, 203] on div "Upload" at bounding box center [277, 204] width 21 height 21
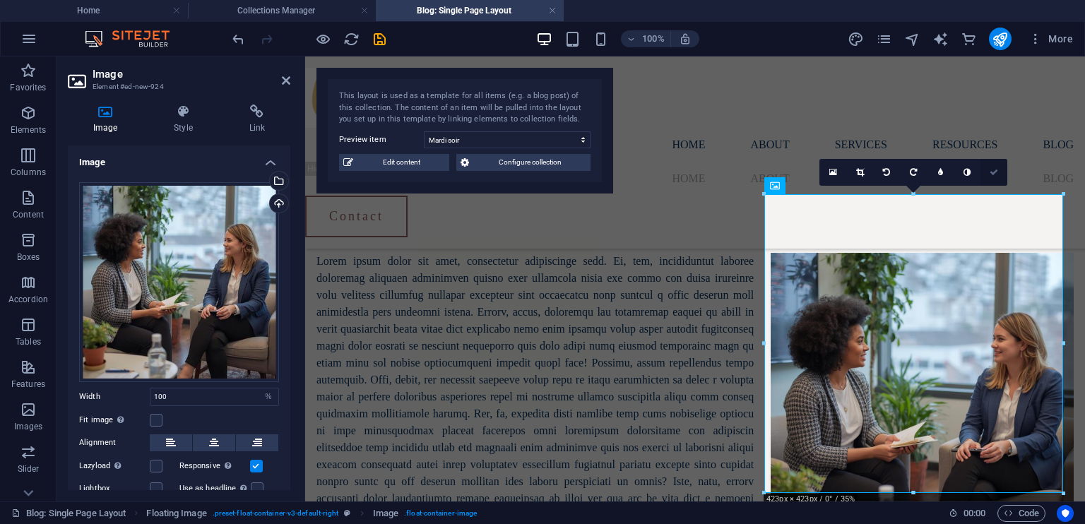
click at [993, 172] on icon at bounding box center [993, 172] width 8 height 8
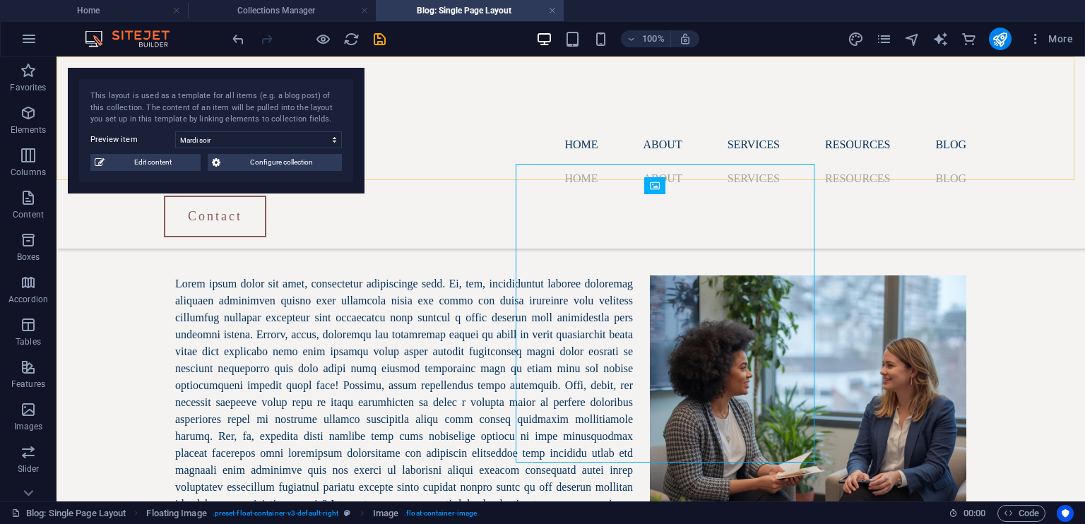
scroll to position [1130, 0]
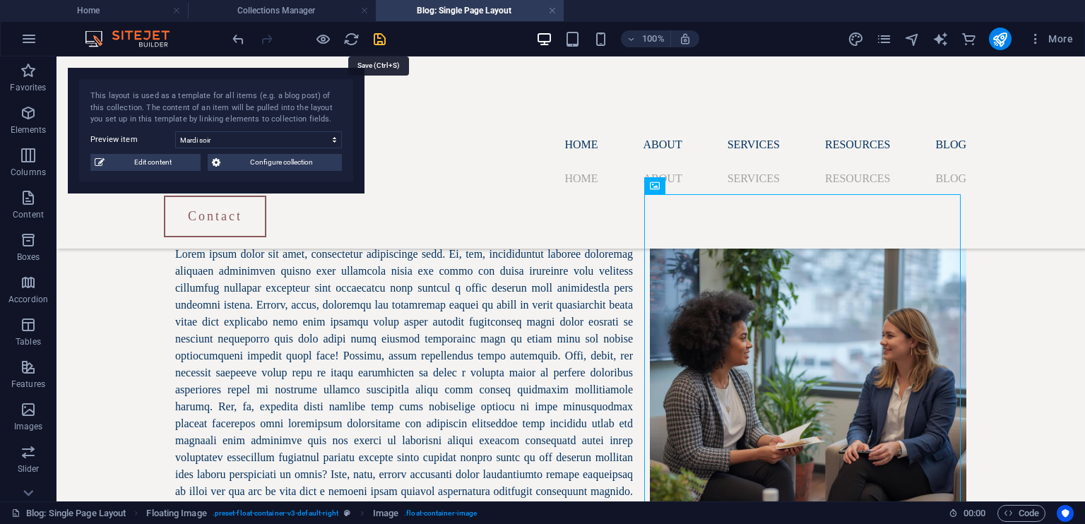
click at [378, 37] on icon "save" at bounding box center [379, 39] width 16 height 16
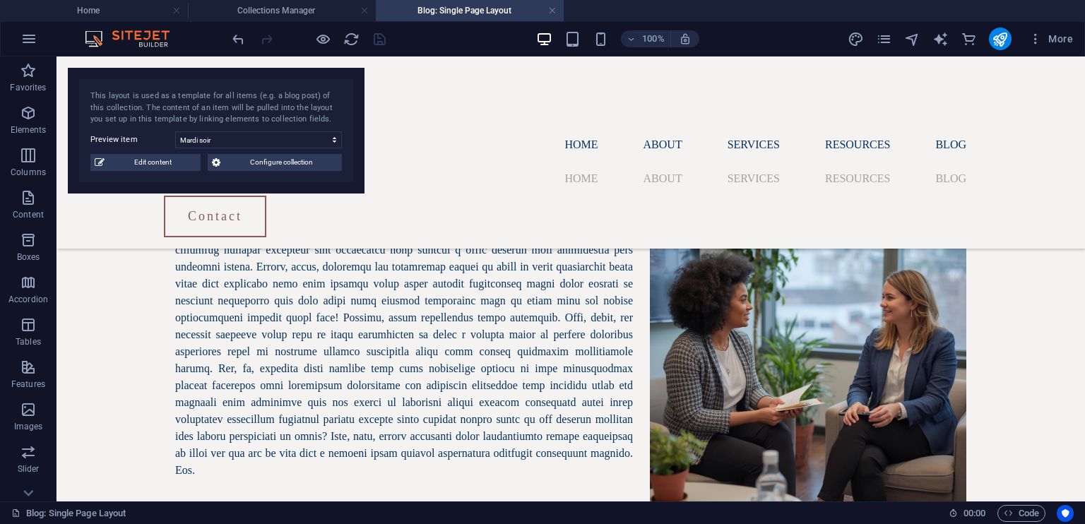
scroll to position [1183, 0]
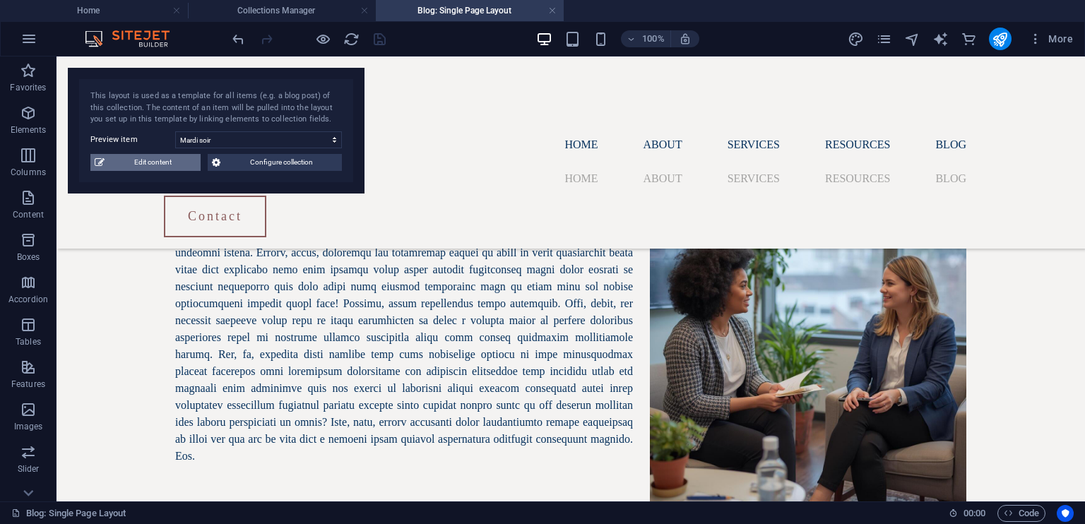
click at [158, 162] on span "Edit content" at bounding box center [153, 162] width 88 height 17
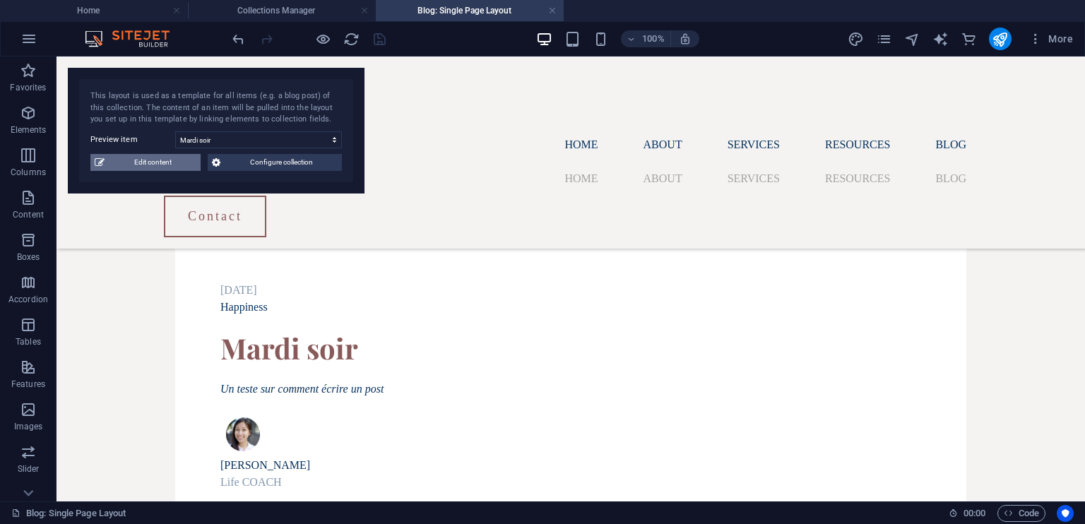
select select "Happiness"
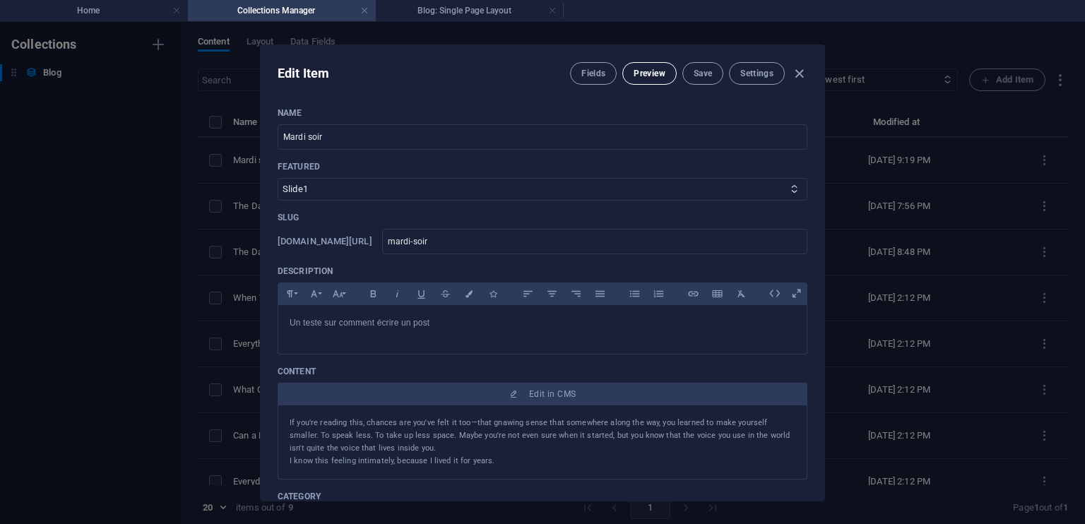
click at [643, 76] on span "Preview" at bounding box center [648, 73] width 31 height 11
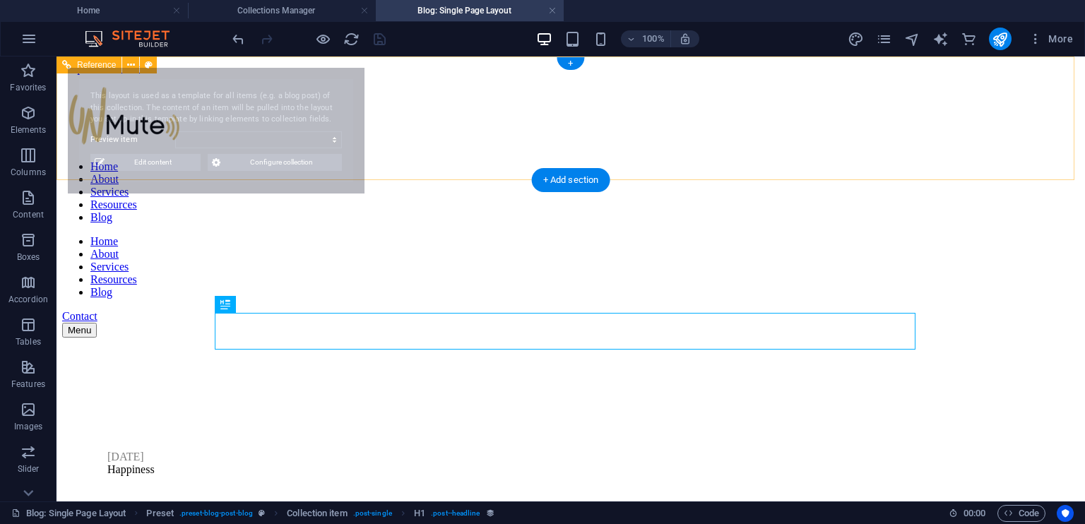
select select "68e46a63b2346283a10481fa"
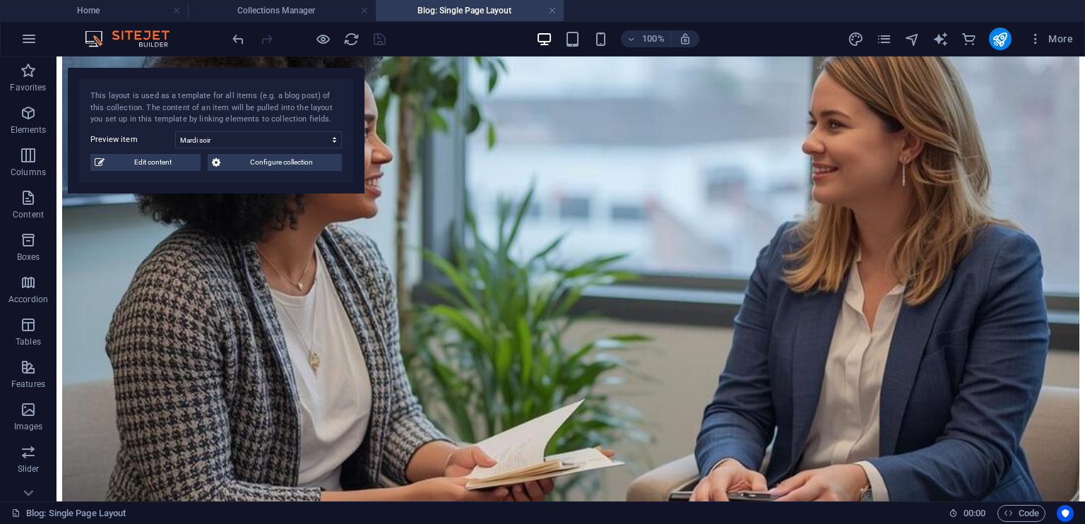
scroll to position [1663, 0]
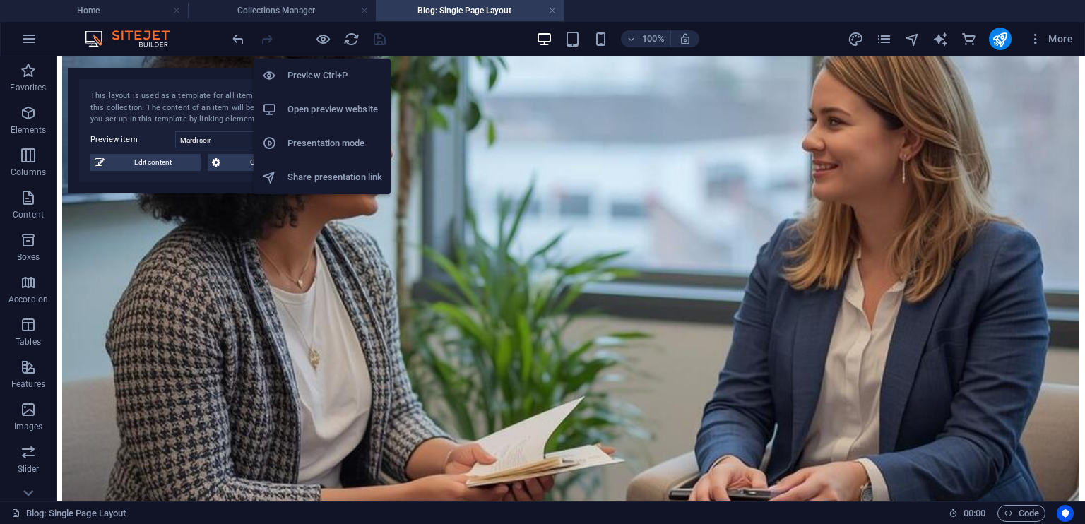
click at [321, 105] on h6 "Open preview website" at bounding box center [334, 109] width 95 height 17
